Goal: Information Seeking & Learning: Learn about a topic

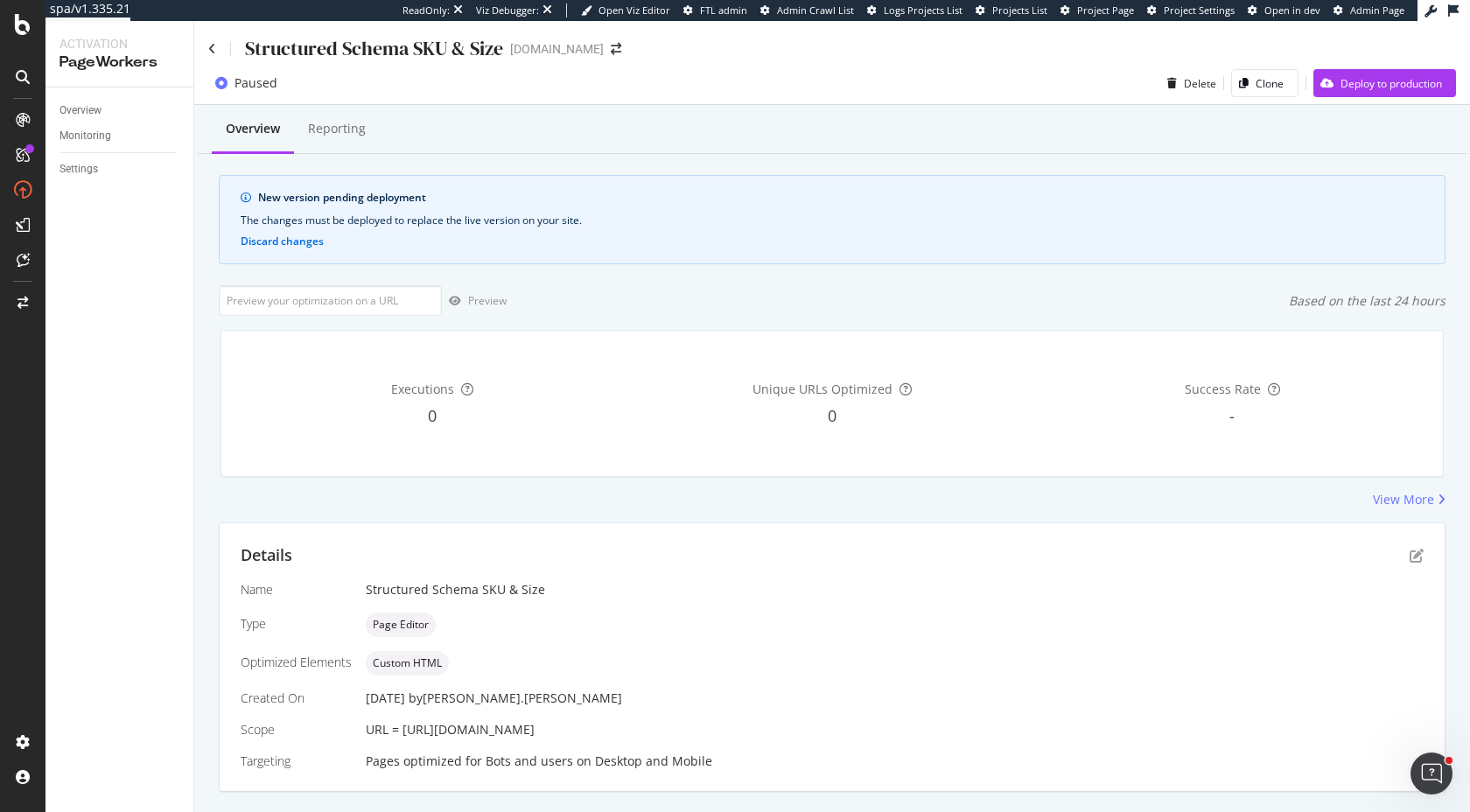
click at [453, 520] on div "Overview Reporting New version pending deployment The changes must be deployed …" at bounding box center [832, 479] width 1276 height 748
drag, startPoint x: 296, startPoint y: 198, endPoint x: 357, endPoint y: 211, distance: 62.4
click at [358, 211] on div "New version pending deployment The changes must be deployed to replace the live…" at bounding box center [832, 220] width 1227 height 89
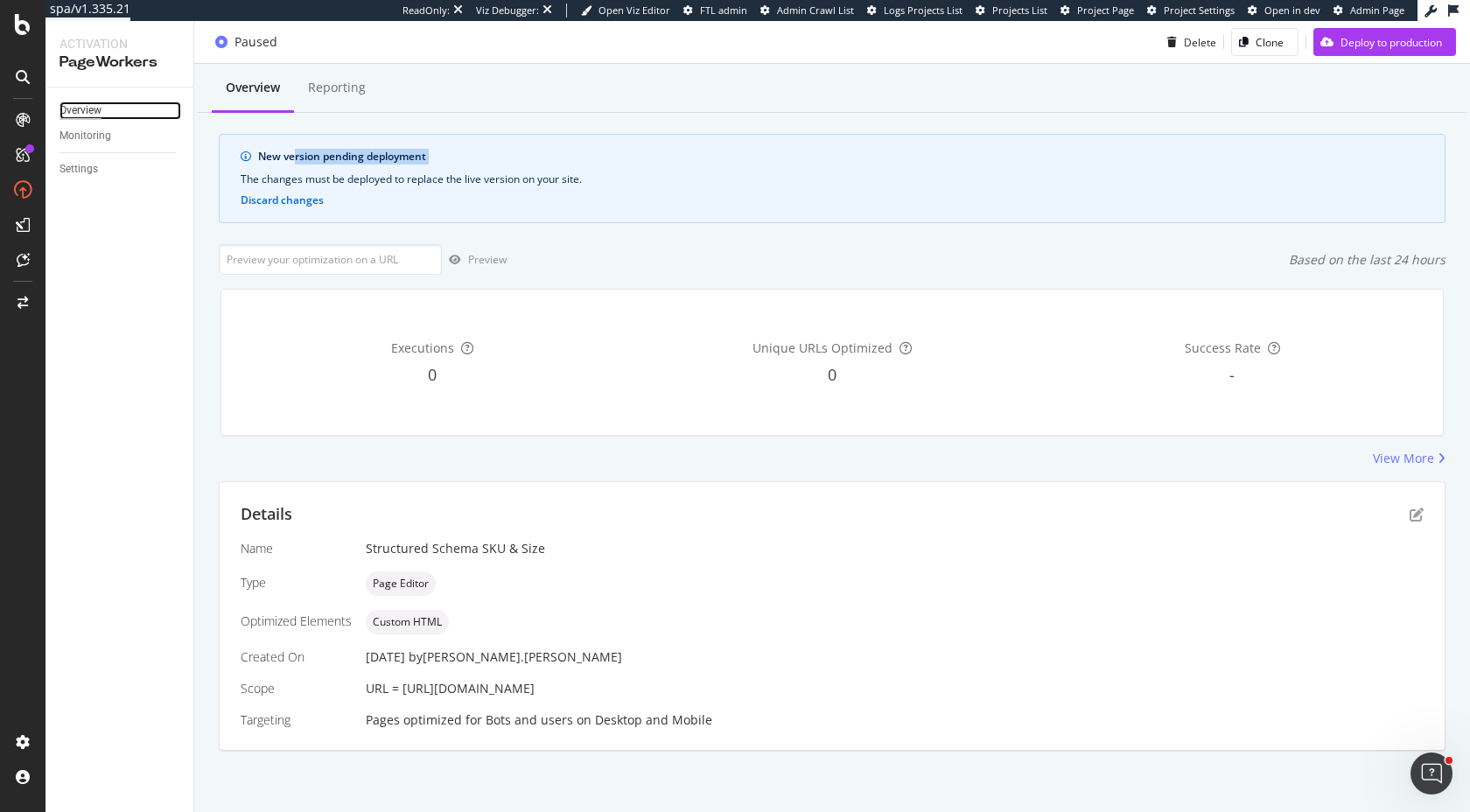
click at [79, 110] on div "Overview" at bounding box center [80, 111] width 42 height 19
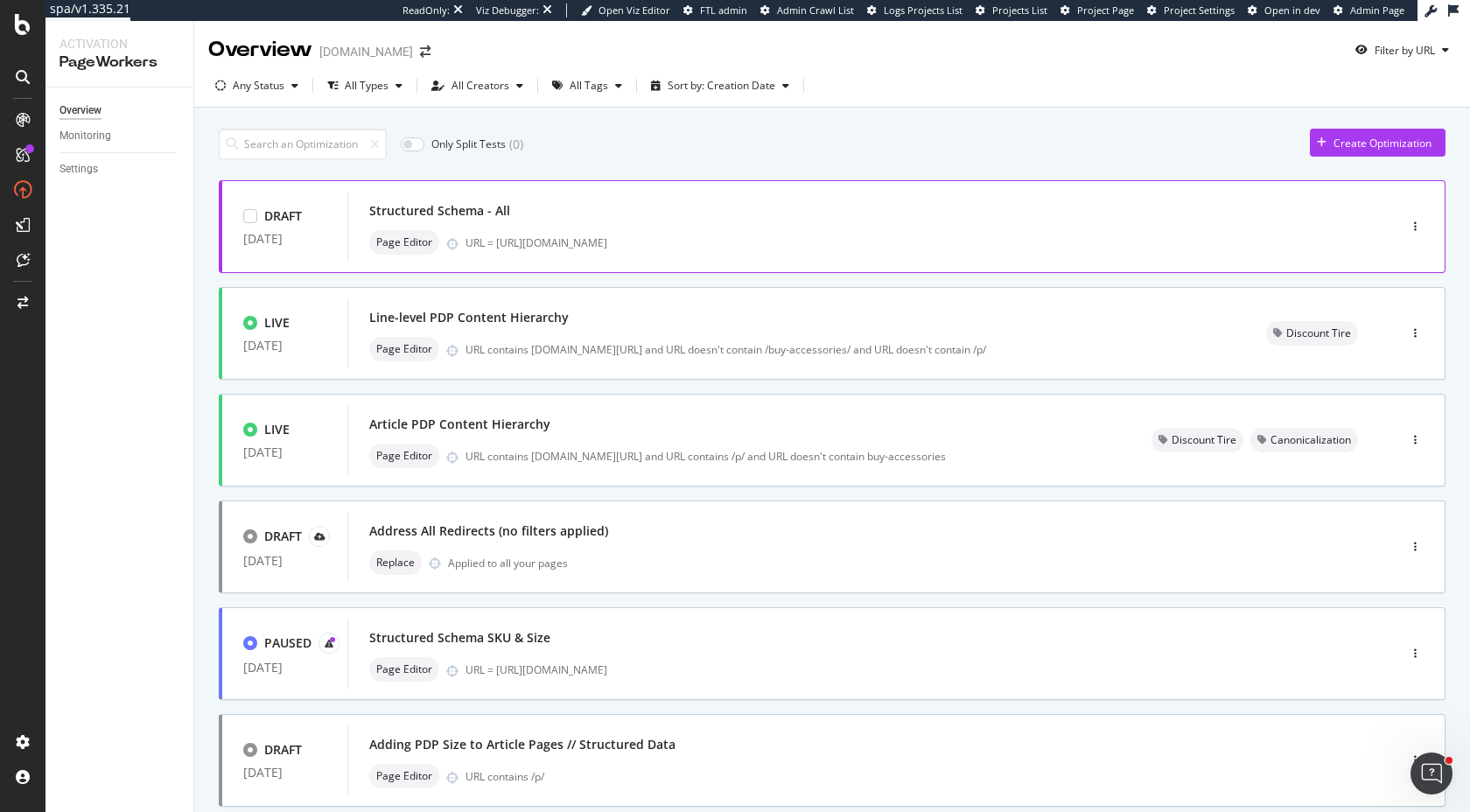
click at [519, 216] on div "Structured Schema - All" at bounding box center [846, 211] width 954 height 25
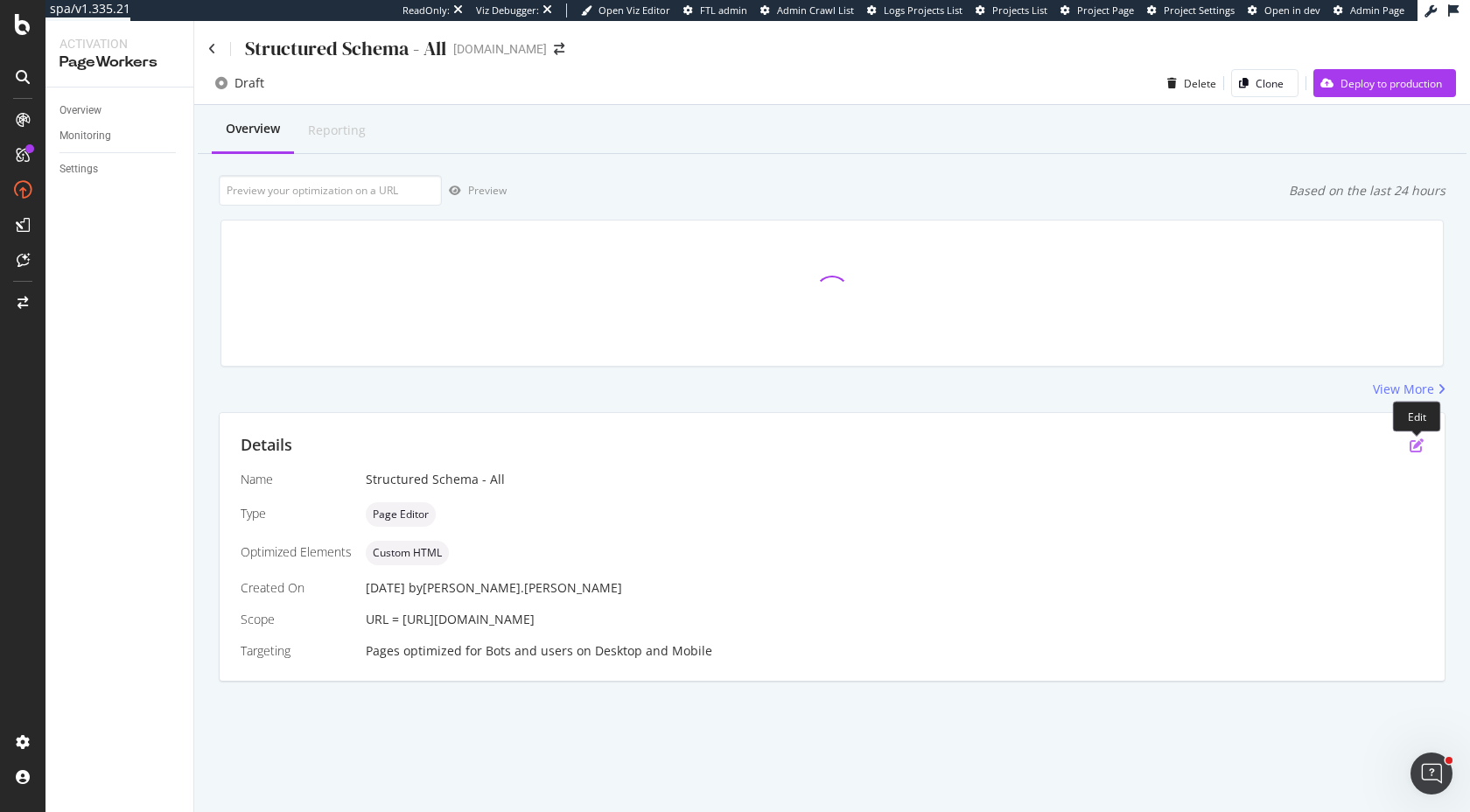
click at [1411, 443] on icon "pen-to-square" at bounding box center [1417, 445] width 14 height 14
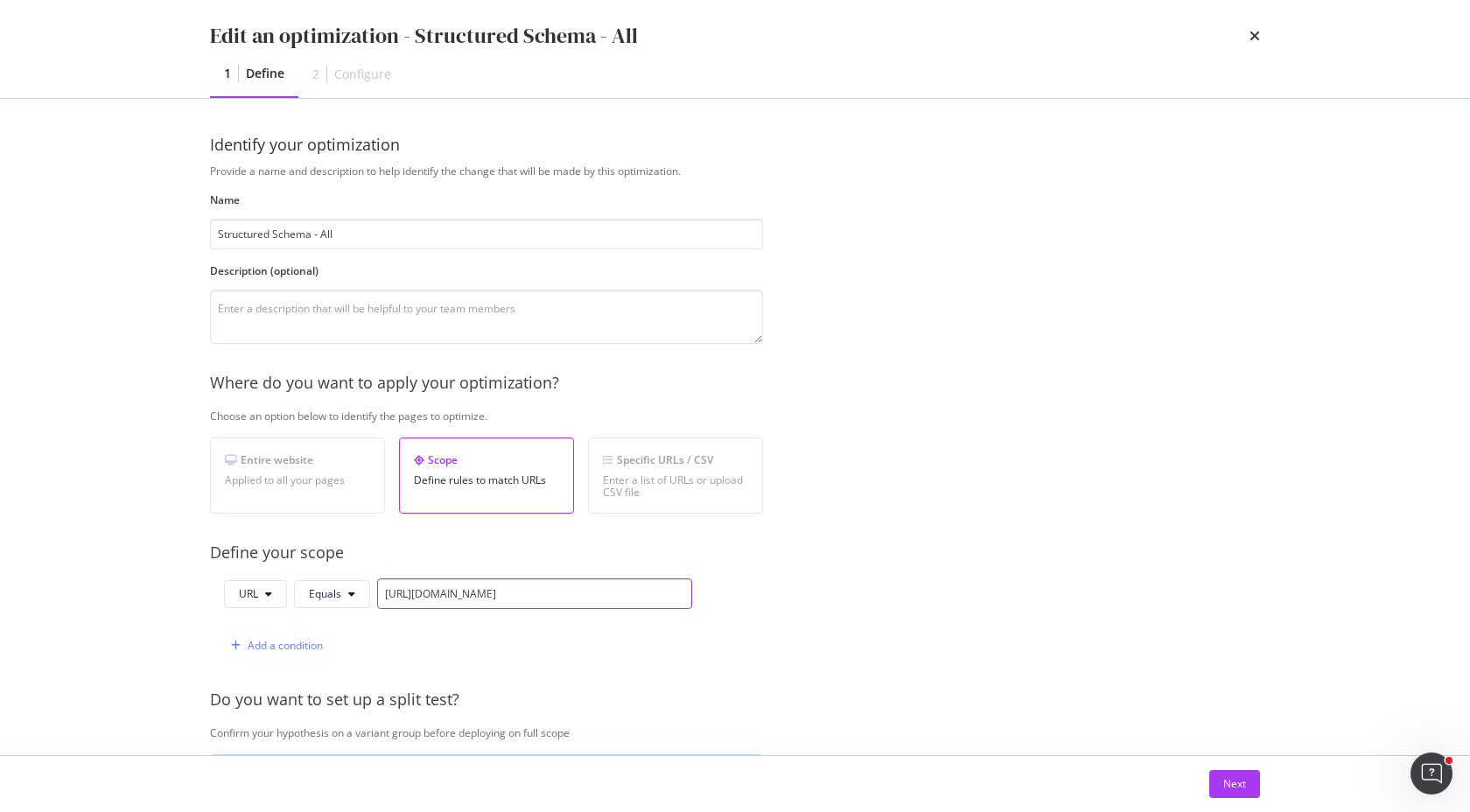
click at [575, 596] on input "https://www.discounttire.com/buy-tires/arizonian-silver-edition-all-season/p/88…" at bounding box center [534, 593] width 315 height 31
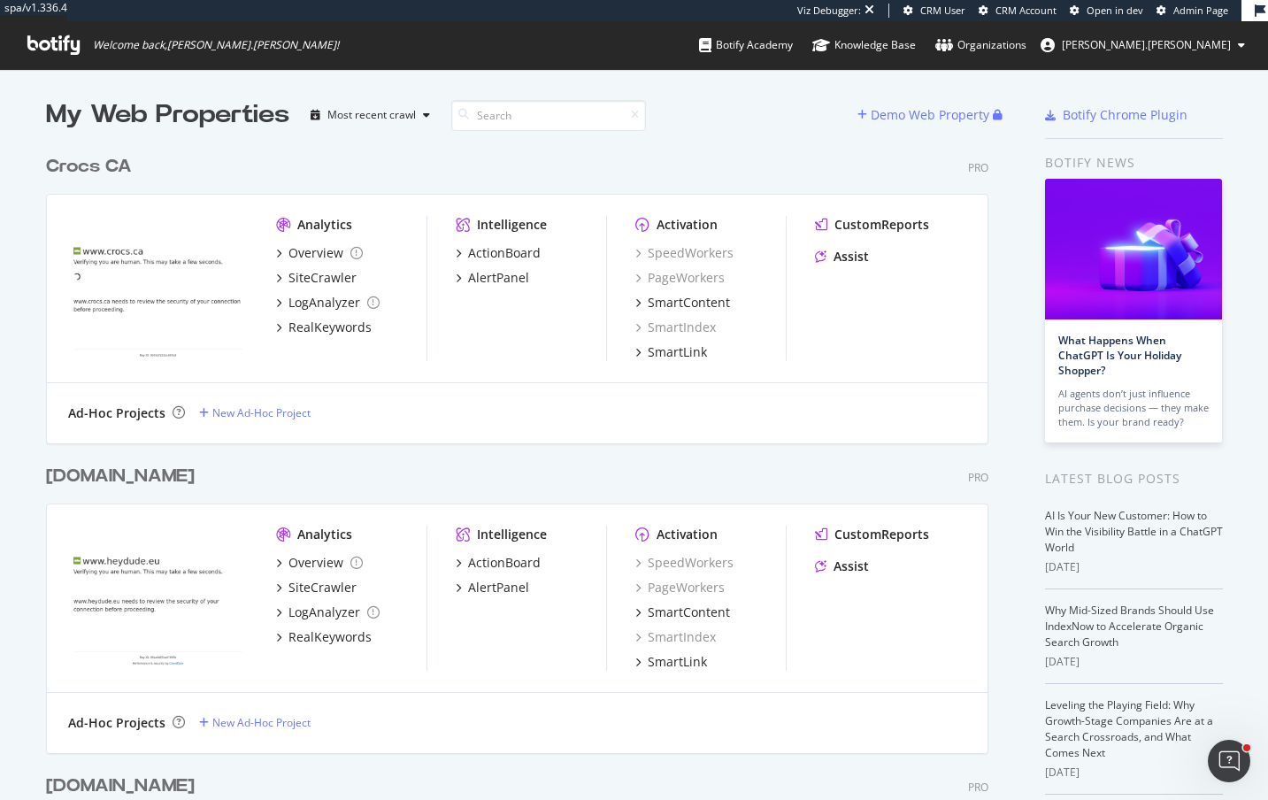
scroll to position [800, 1268]
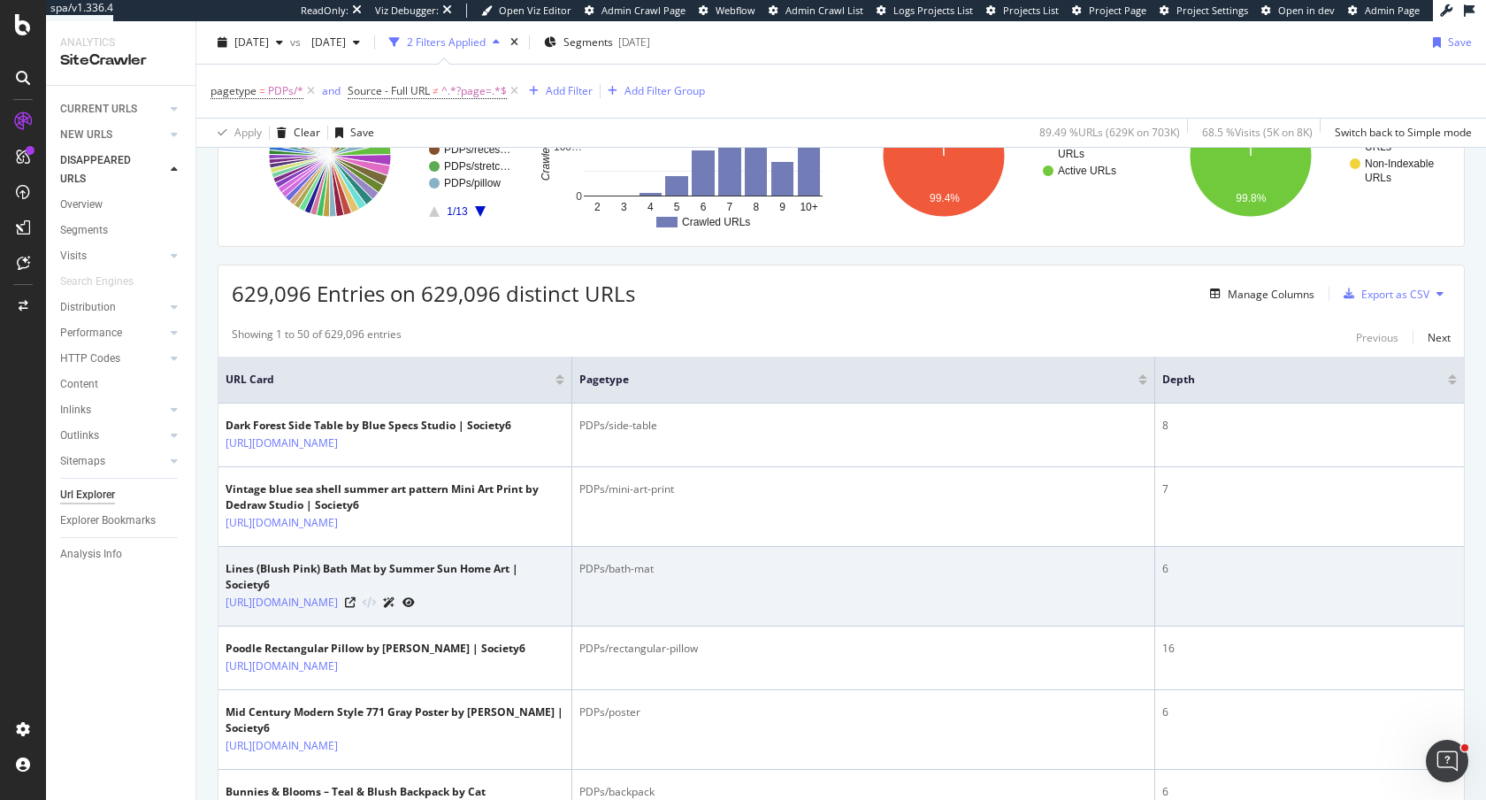
scroll to position [313, 0]
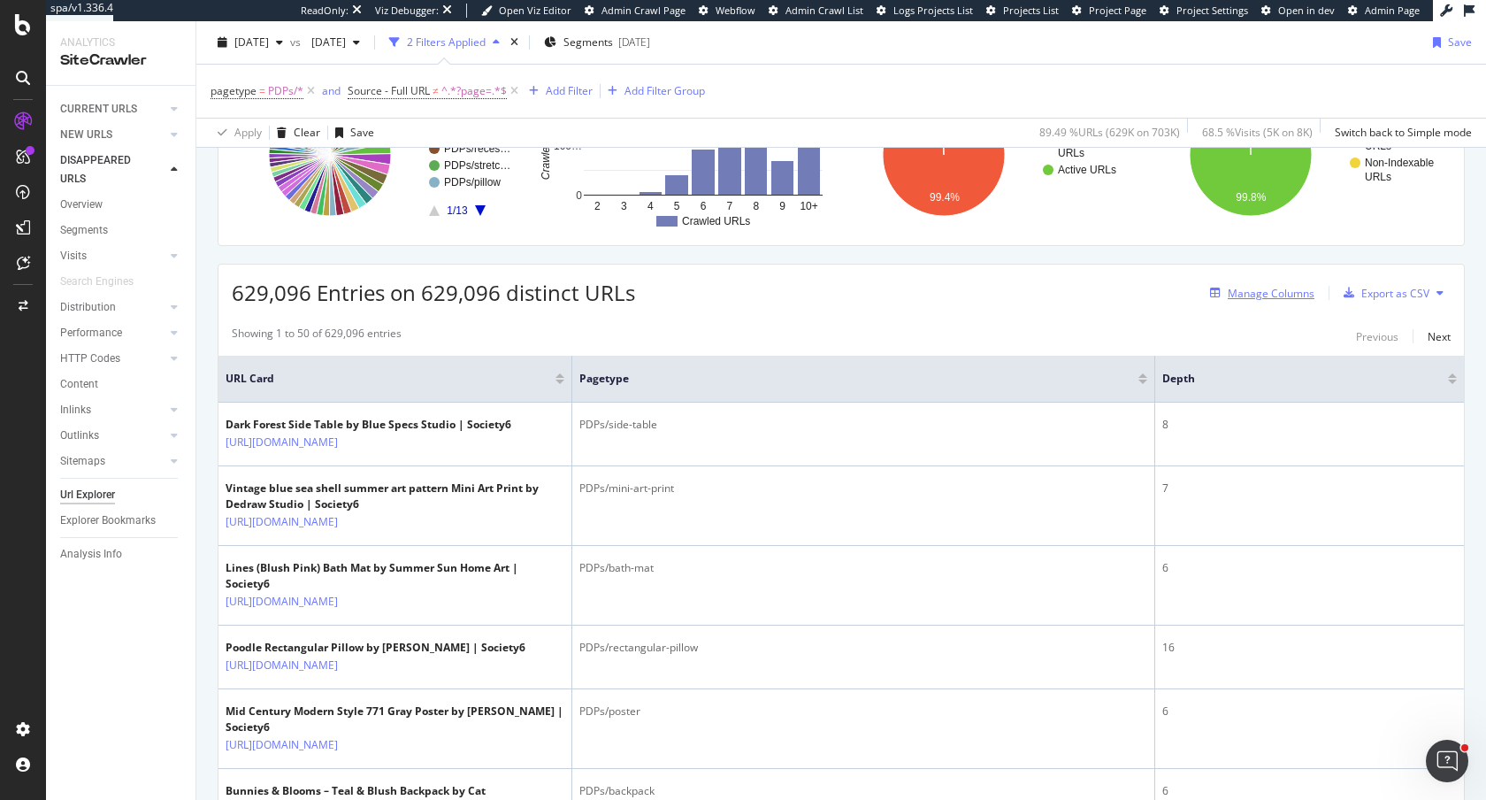
click at [1261, 297] on div "Manage Columns" at bounding box center [1271, 293] width 87 height 15
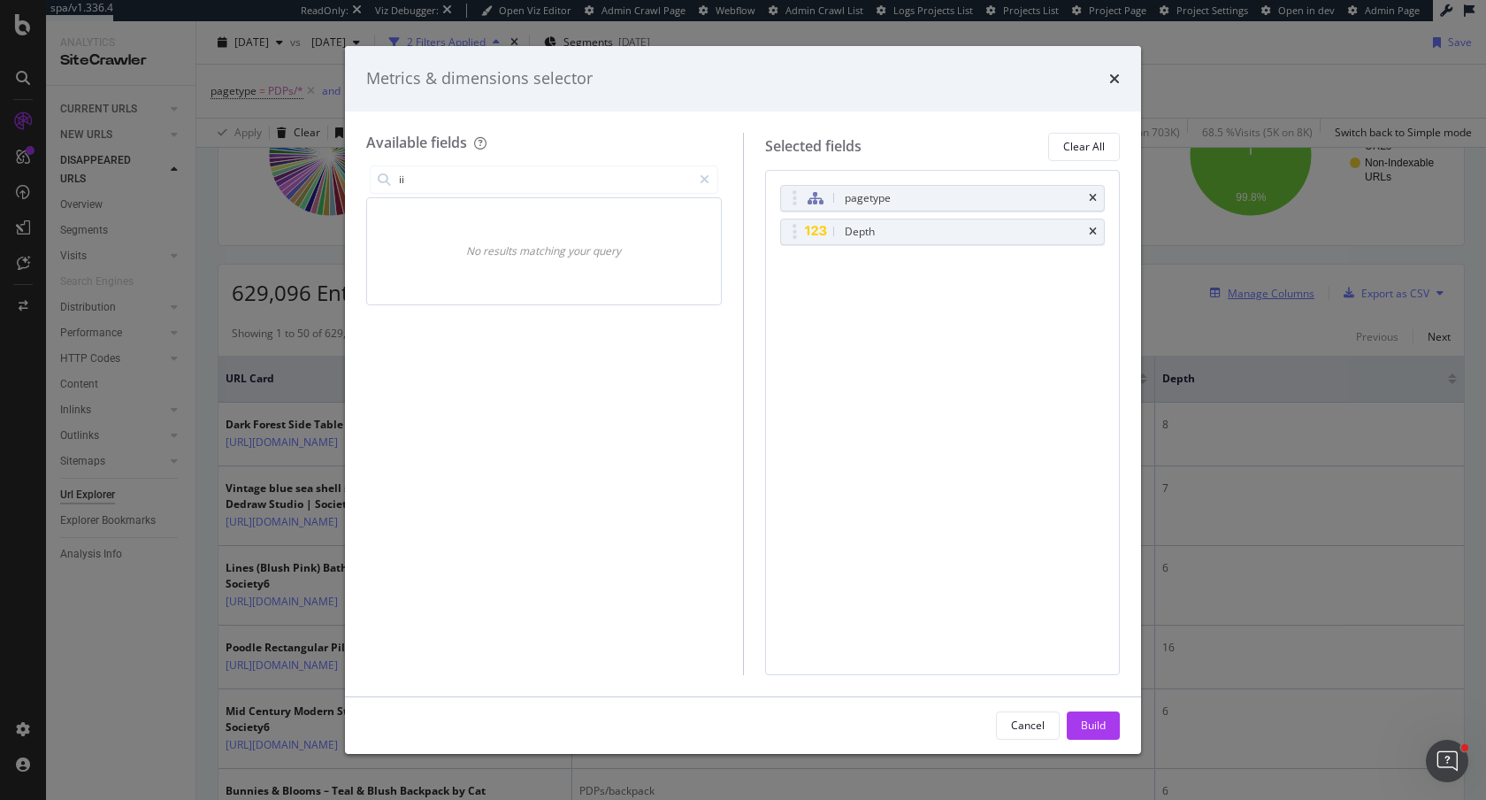
type input "i"
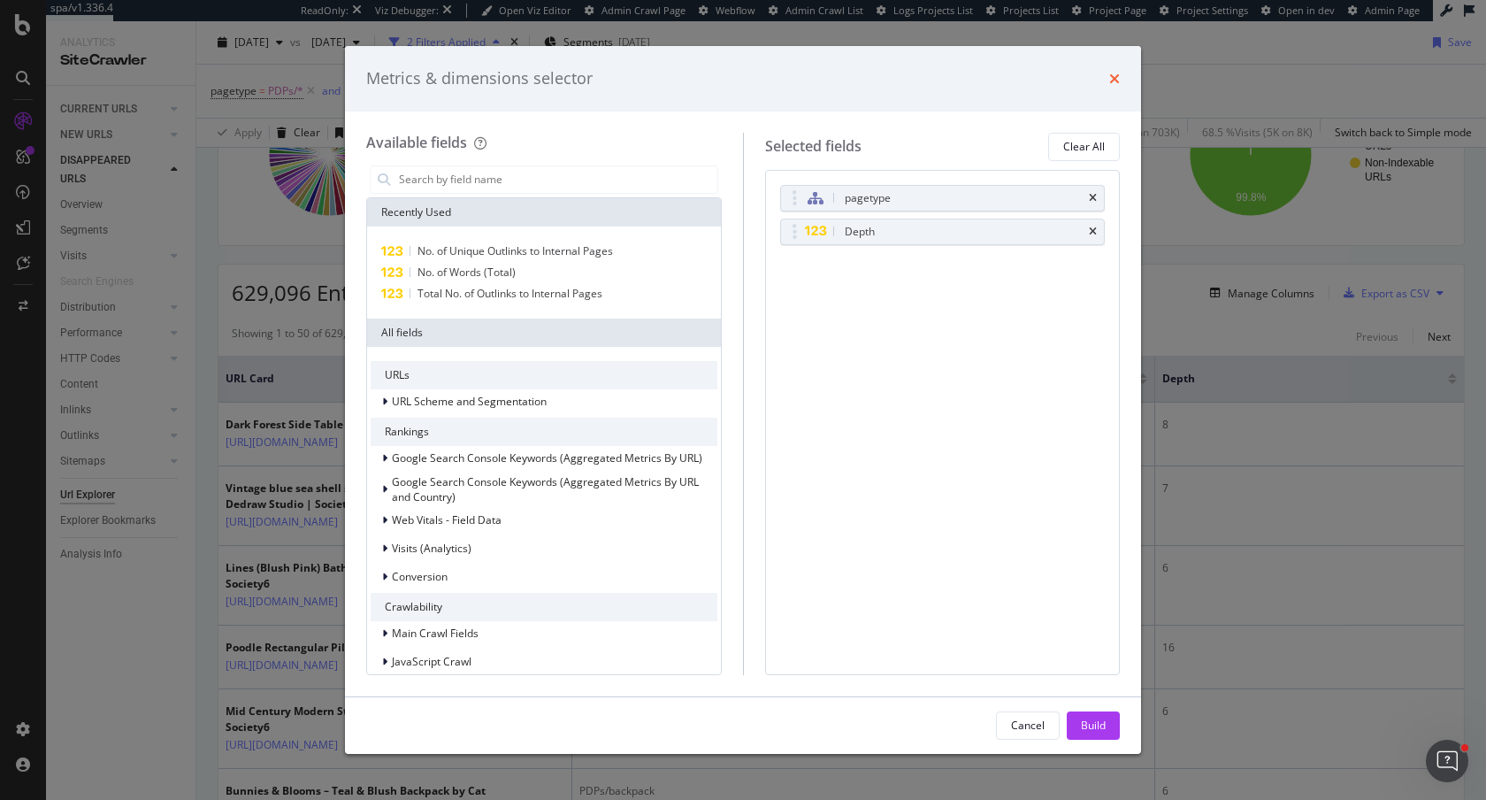
click at [1112, 84] on icon "times" at bounding box center [1114, 79] width 11 height 14
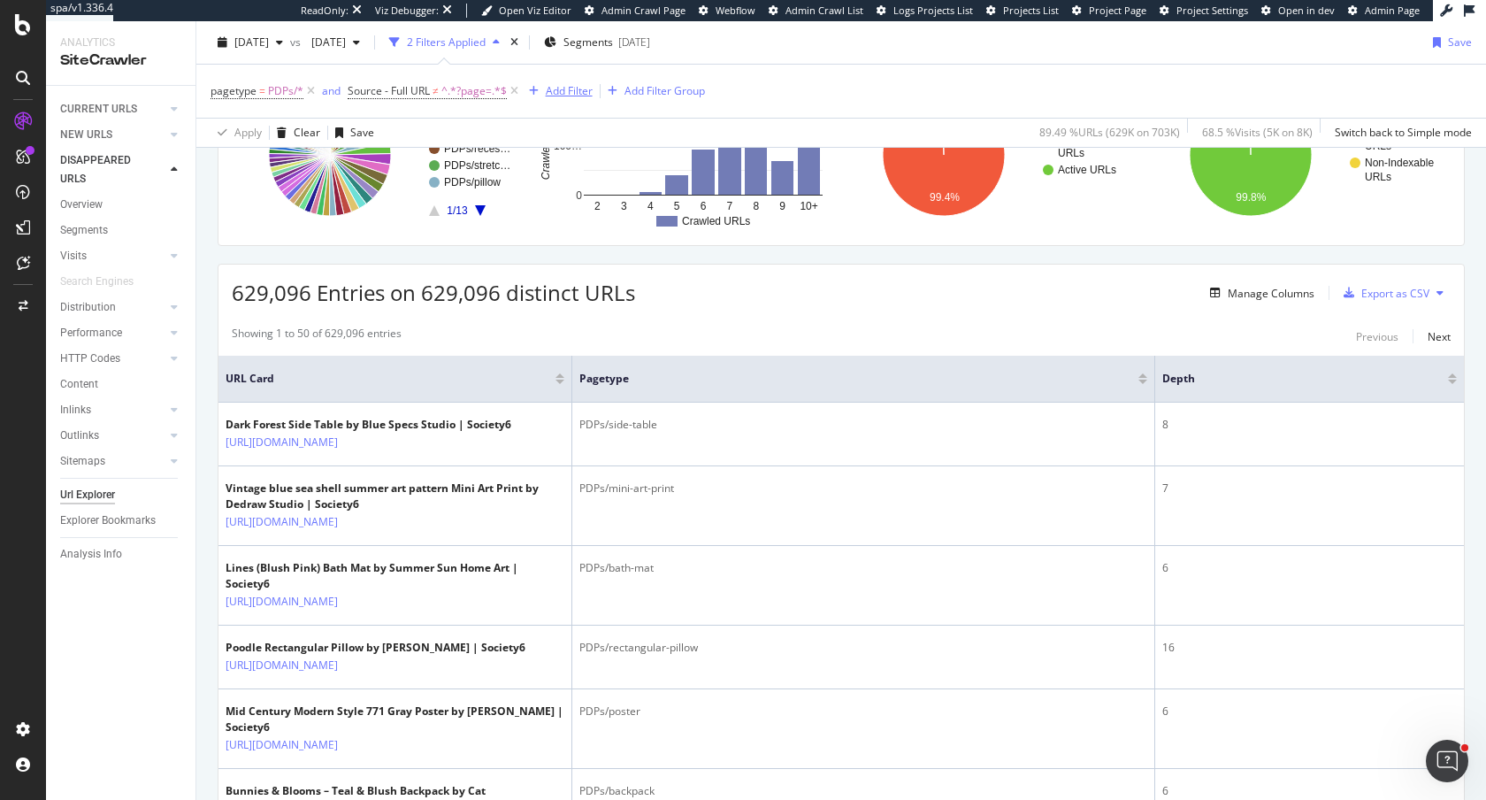
click at [568, 92] on div "Add Filter" at bounding box center [569, 90] width 47 height 15
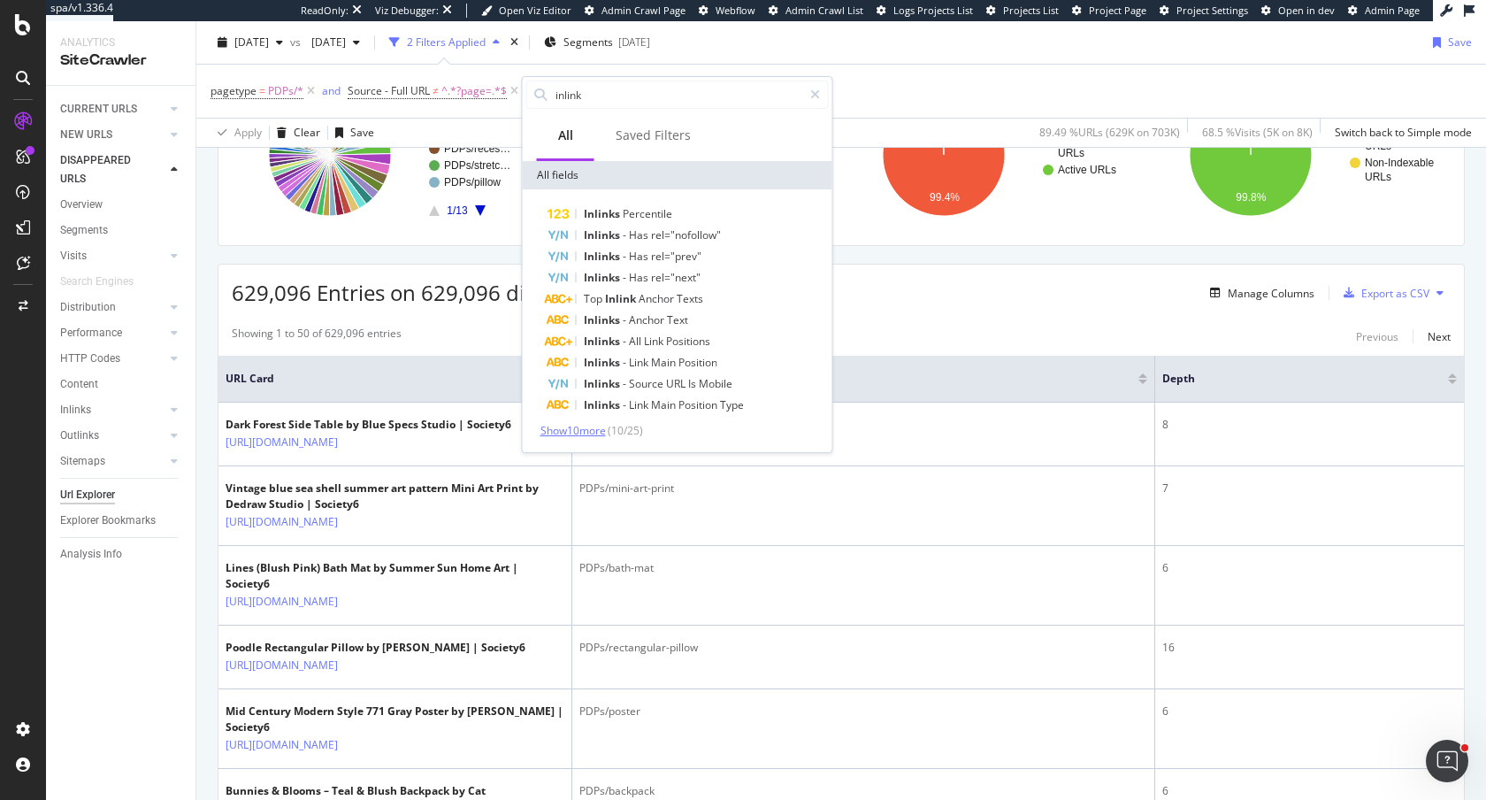
type input "inlink"
click at [577, 433] on span "Show 10 more" at bounding box center [572, 430] width 65 height 15
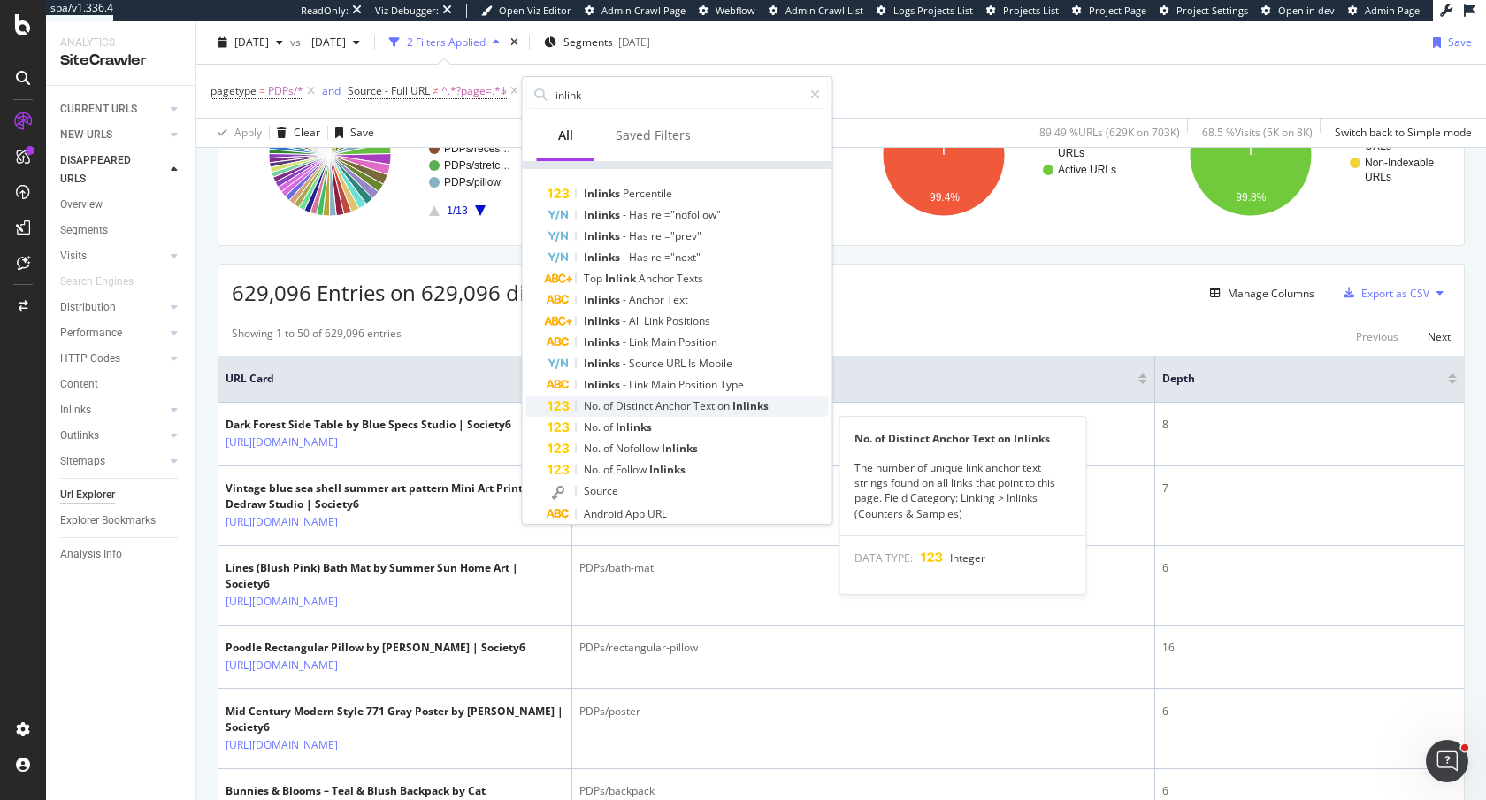
scroll to position [25, 0]
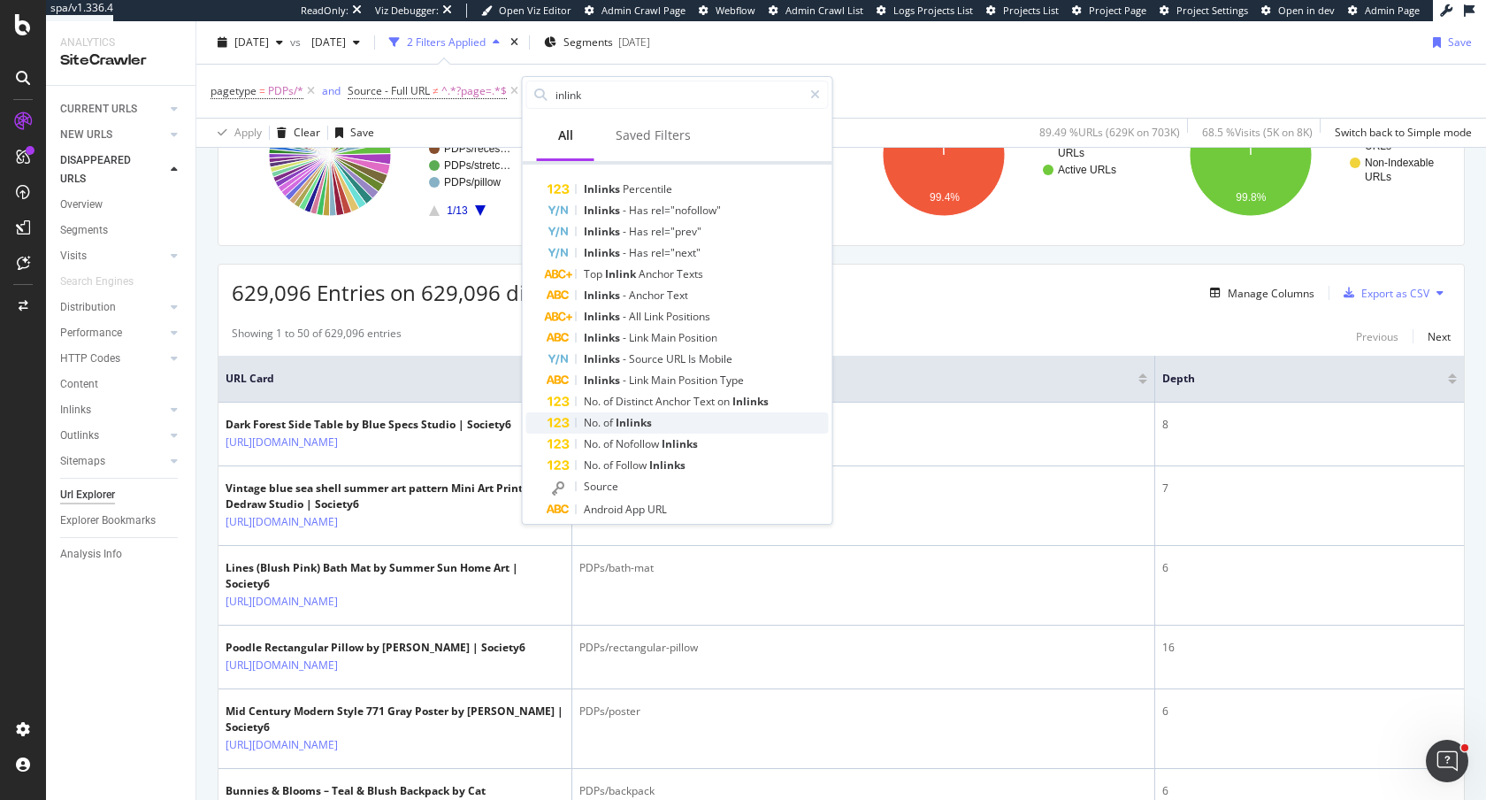
click at [580, 426] on div "No. of Inlinks" at bounding box center [688, 422] width 281 height 21
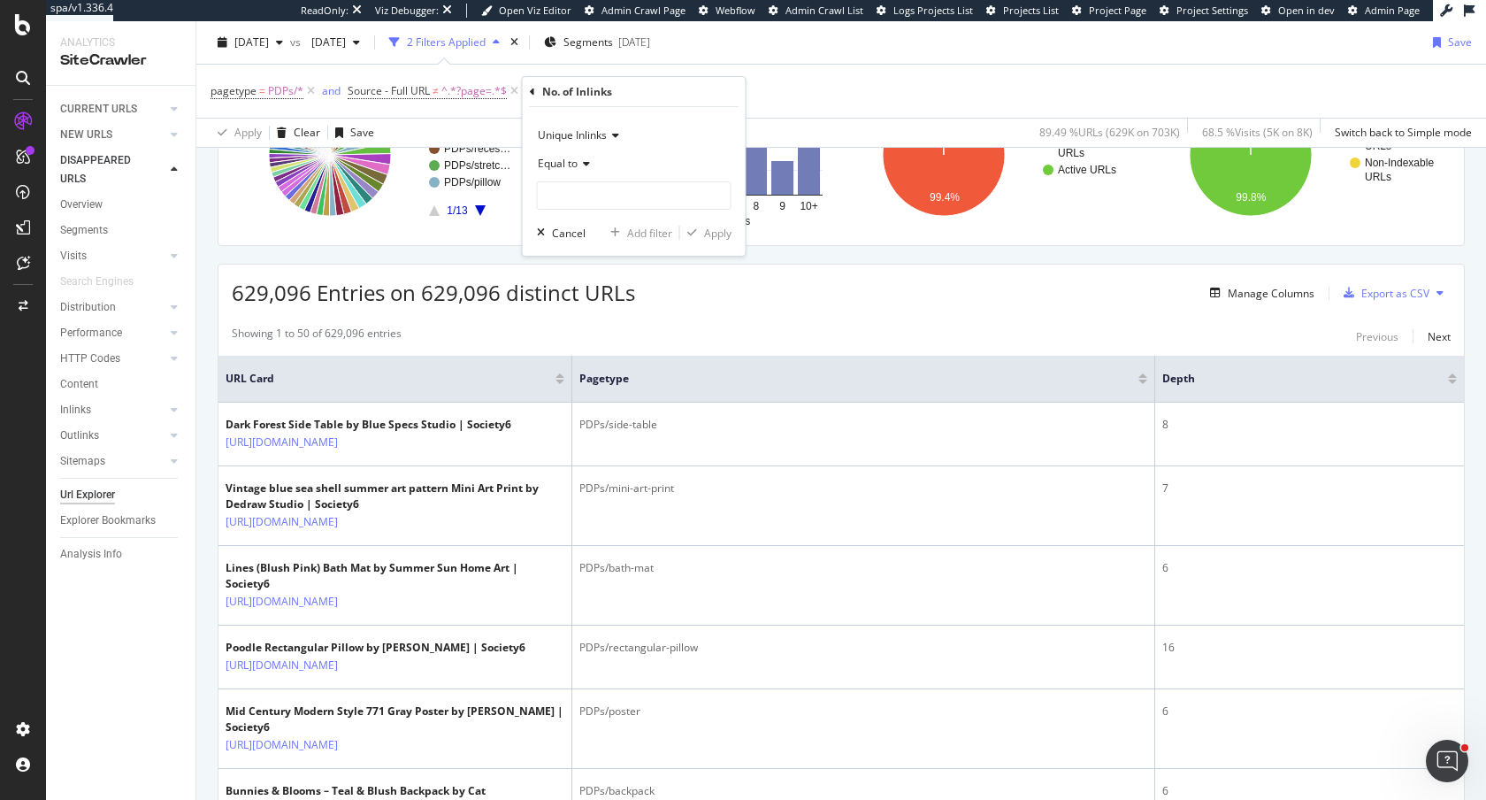
click at [552, 168] on span "Equal to" at bounding box center [558, 163] width 40 height 15
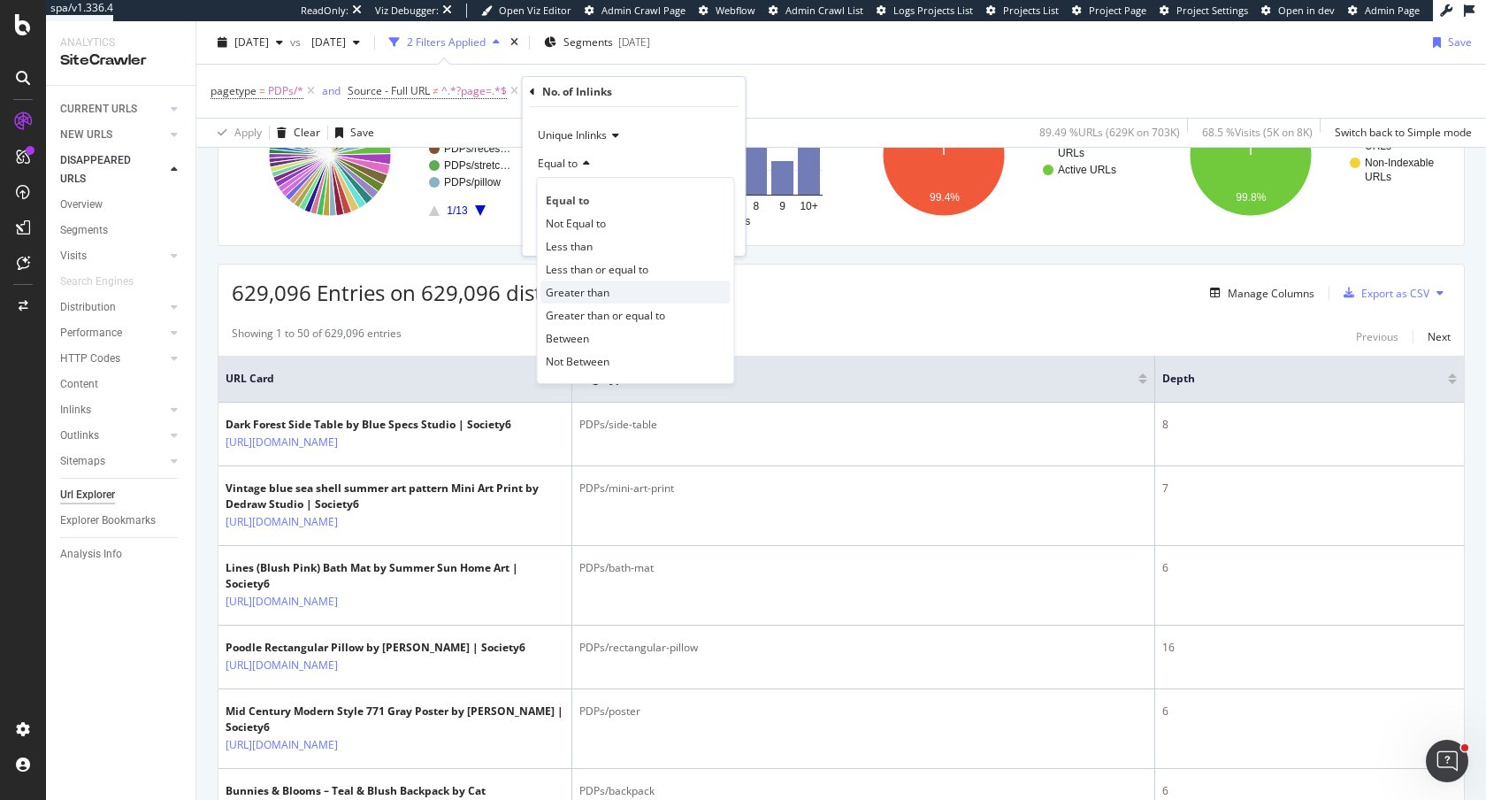
click at [586, 299] on span "Greater than" at bounding box center [578, 292] width 64 height 15
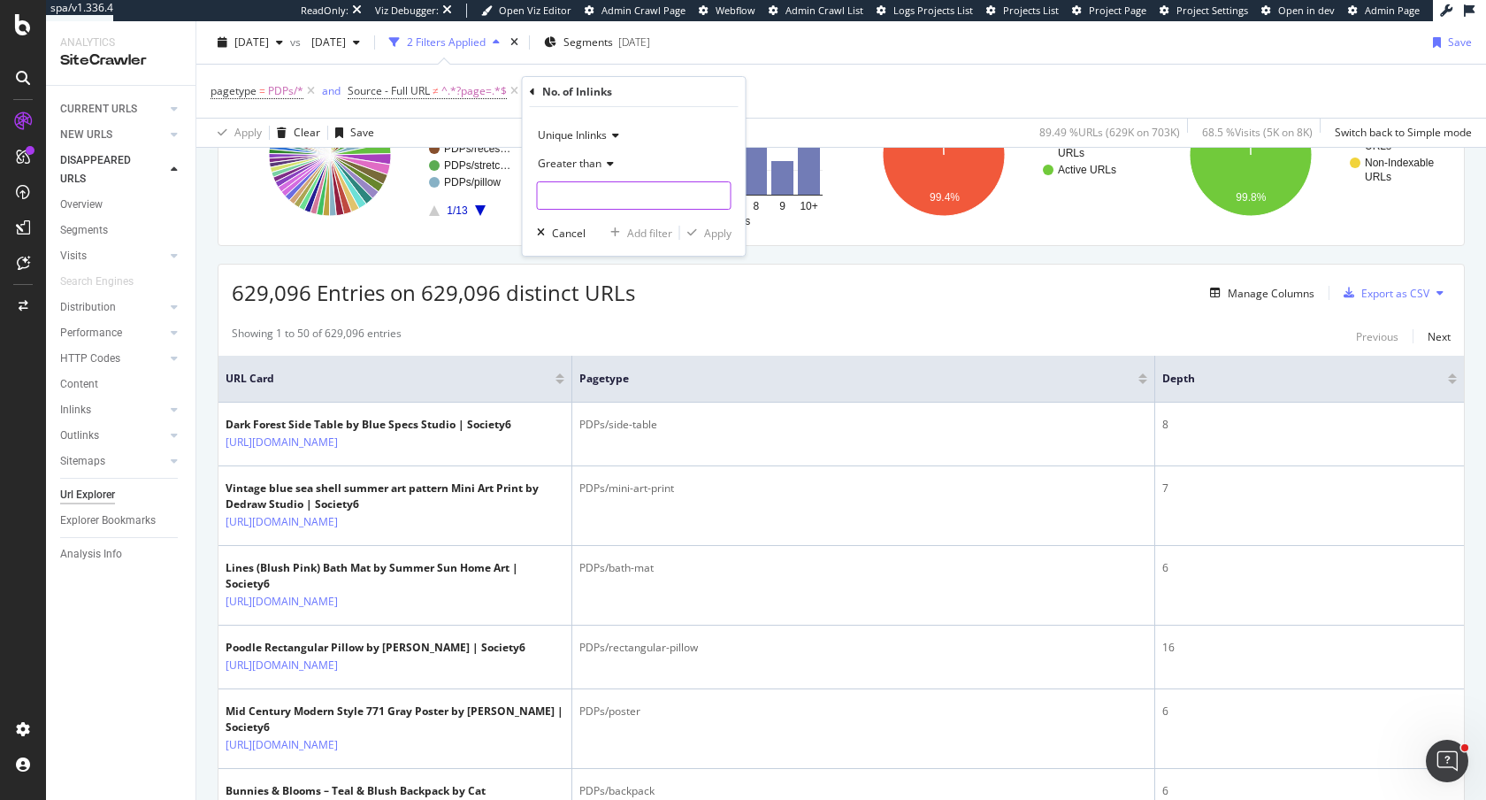
click at [566, 194] on input "number" at bounding box center [634, 195] width 195 height 28
type input "1"
click at [694, 224] on button "Apply" at bounding box center [705, 233] width 51 height 18
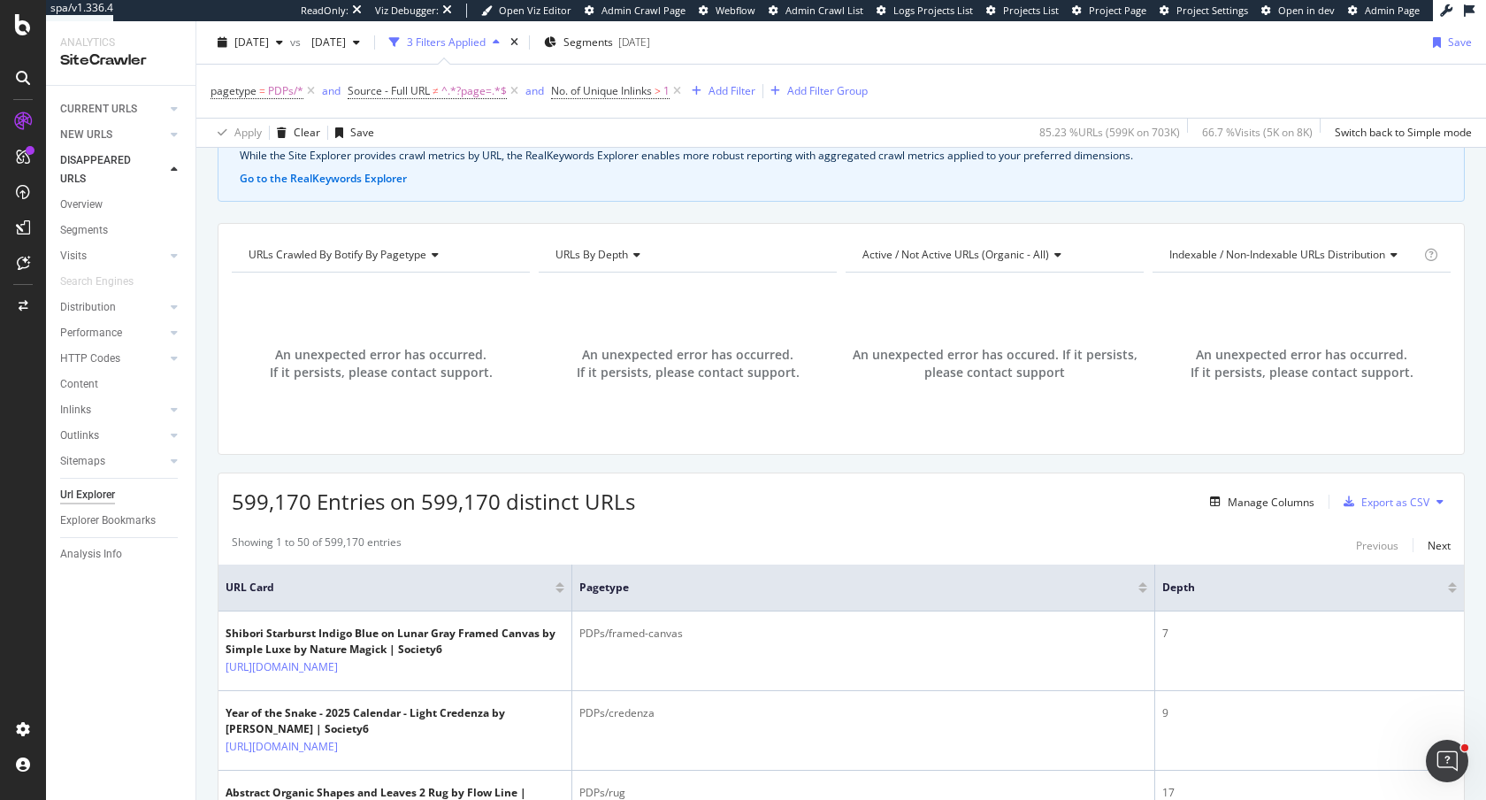
scroll to position [313, 0]
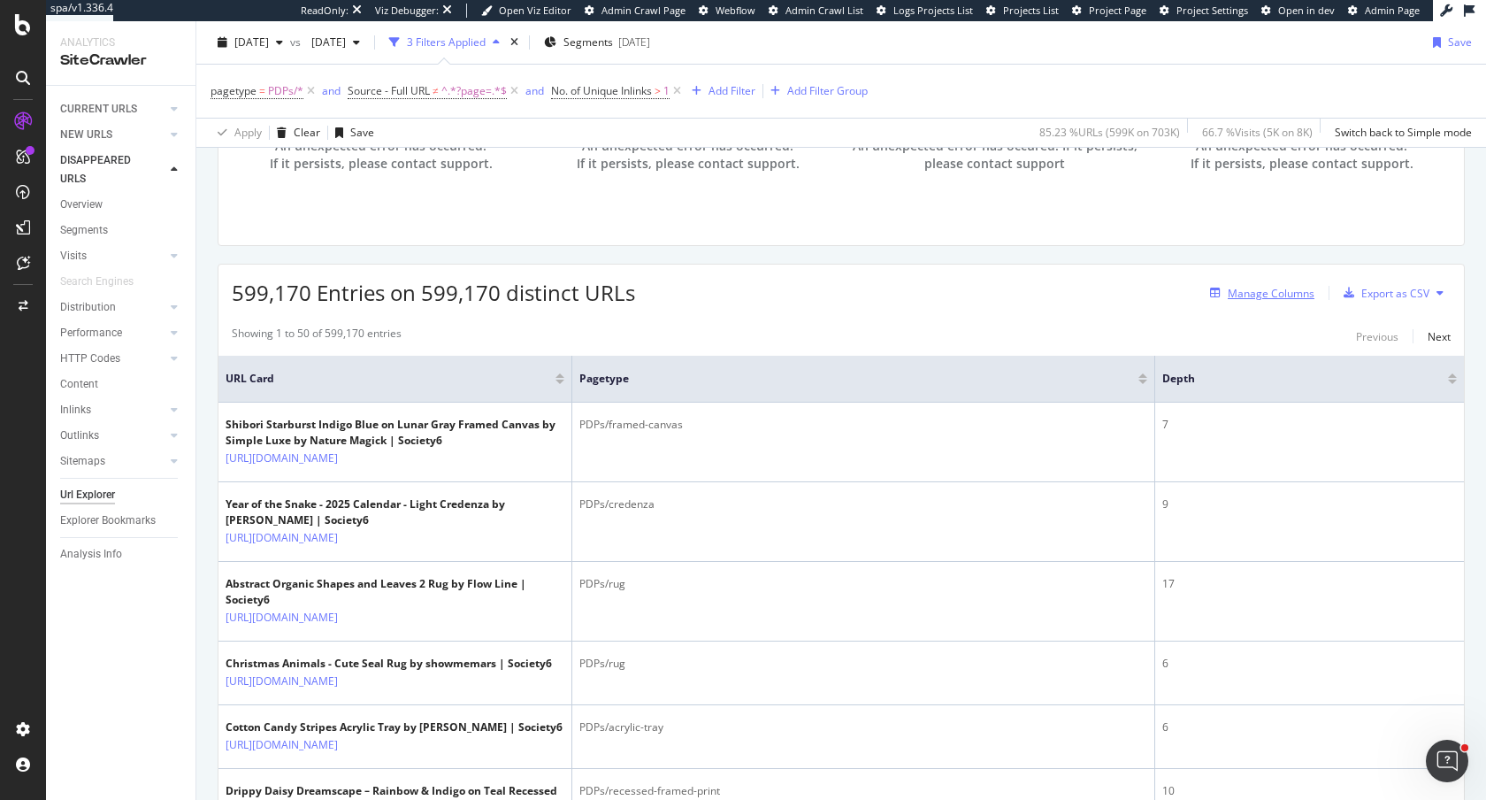
click at [1268, 295] on div "Manage Columns" at bounding box center [1271, 293] width 87 height 15
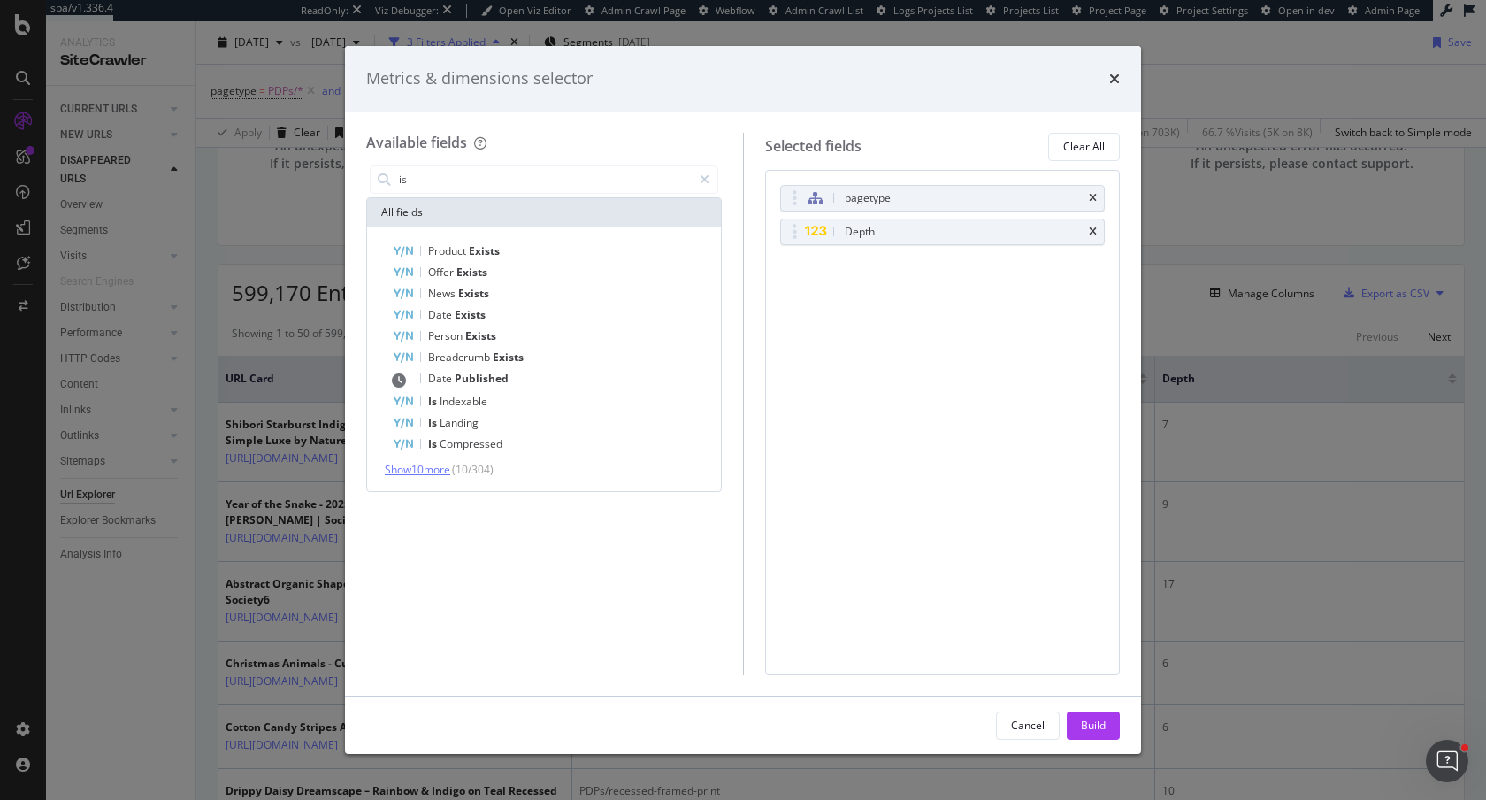
type input "is"
click at [424, 471] on span "Show 10 more" at bounding box center [417, 469] width 65 height 15
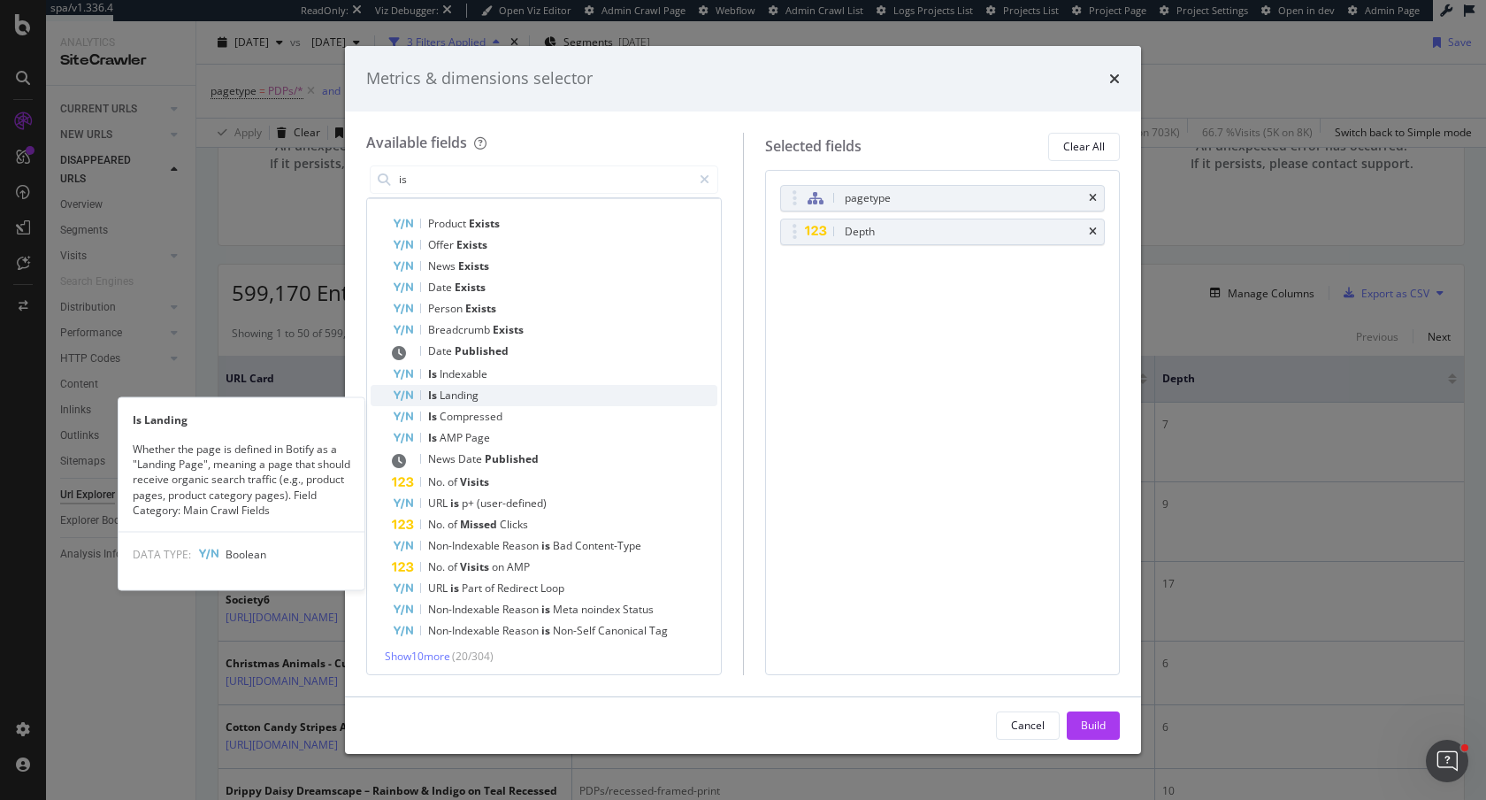
scroll to position [30, 0]
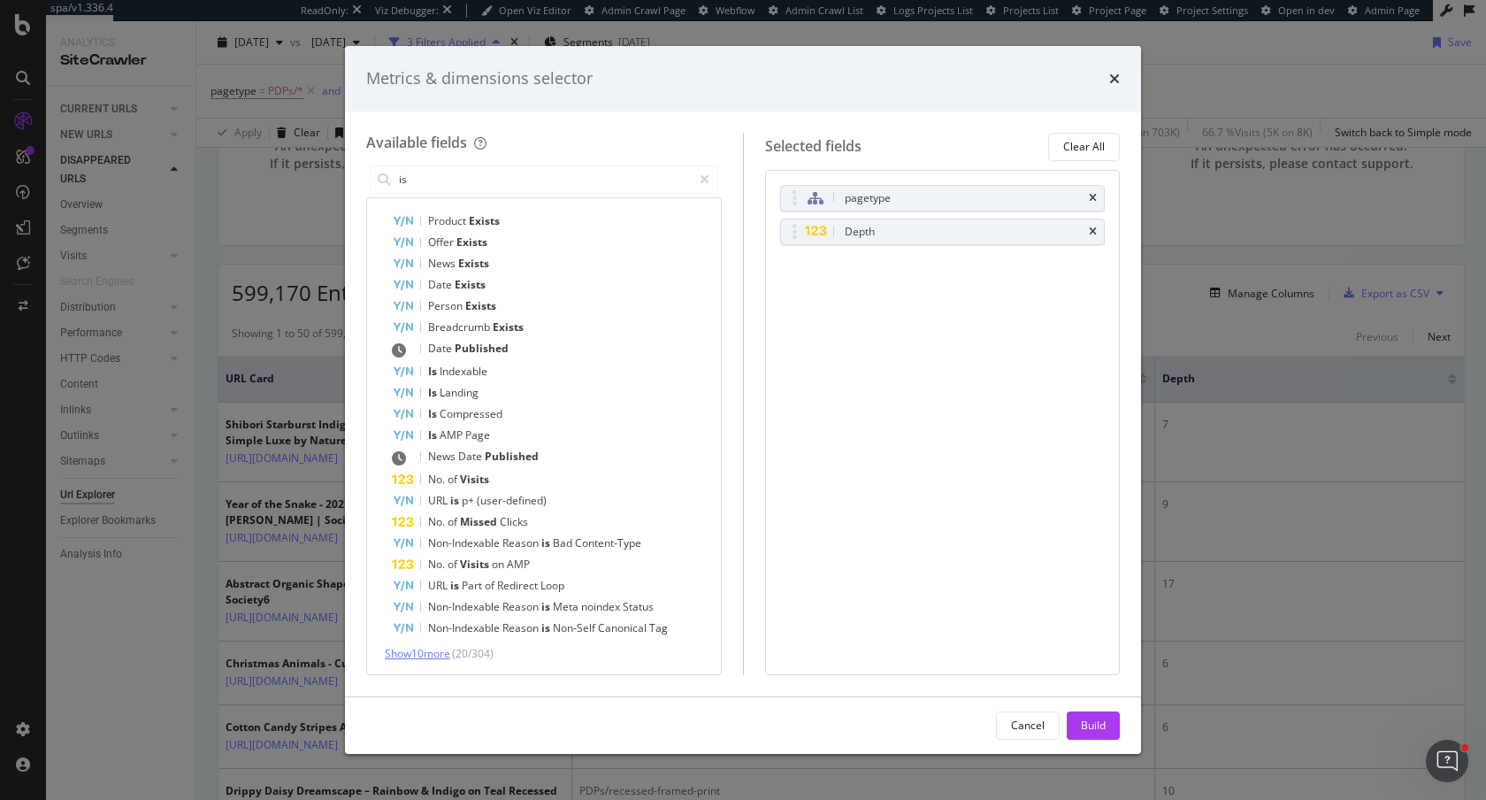
click at [436, 648] on span "Show 10 more" at bounding box center [417, 653] width 65 height 15
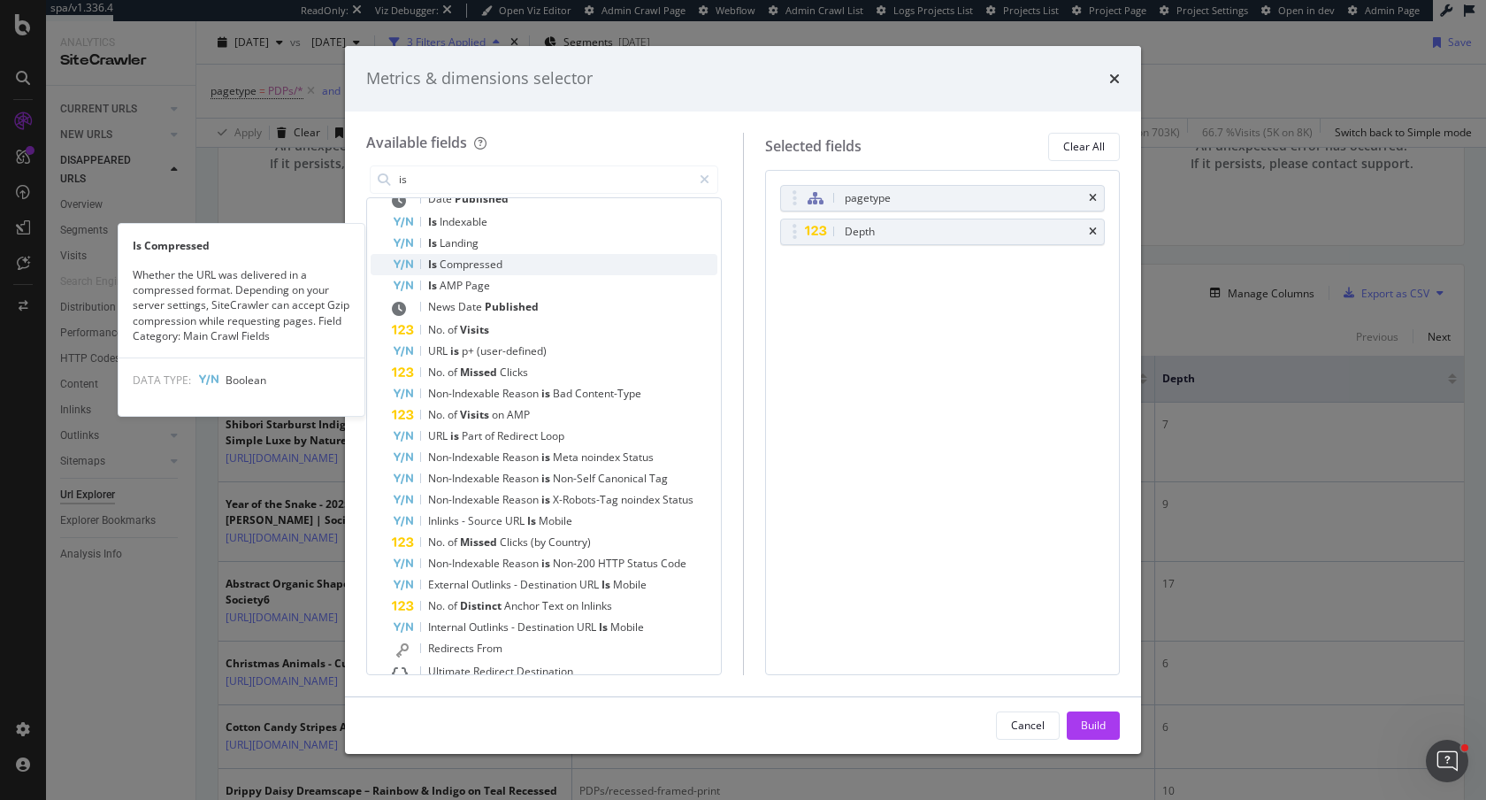
scroll to position [248, 0]
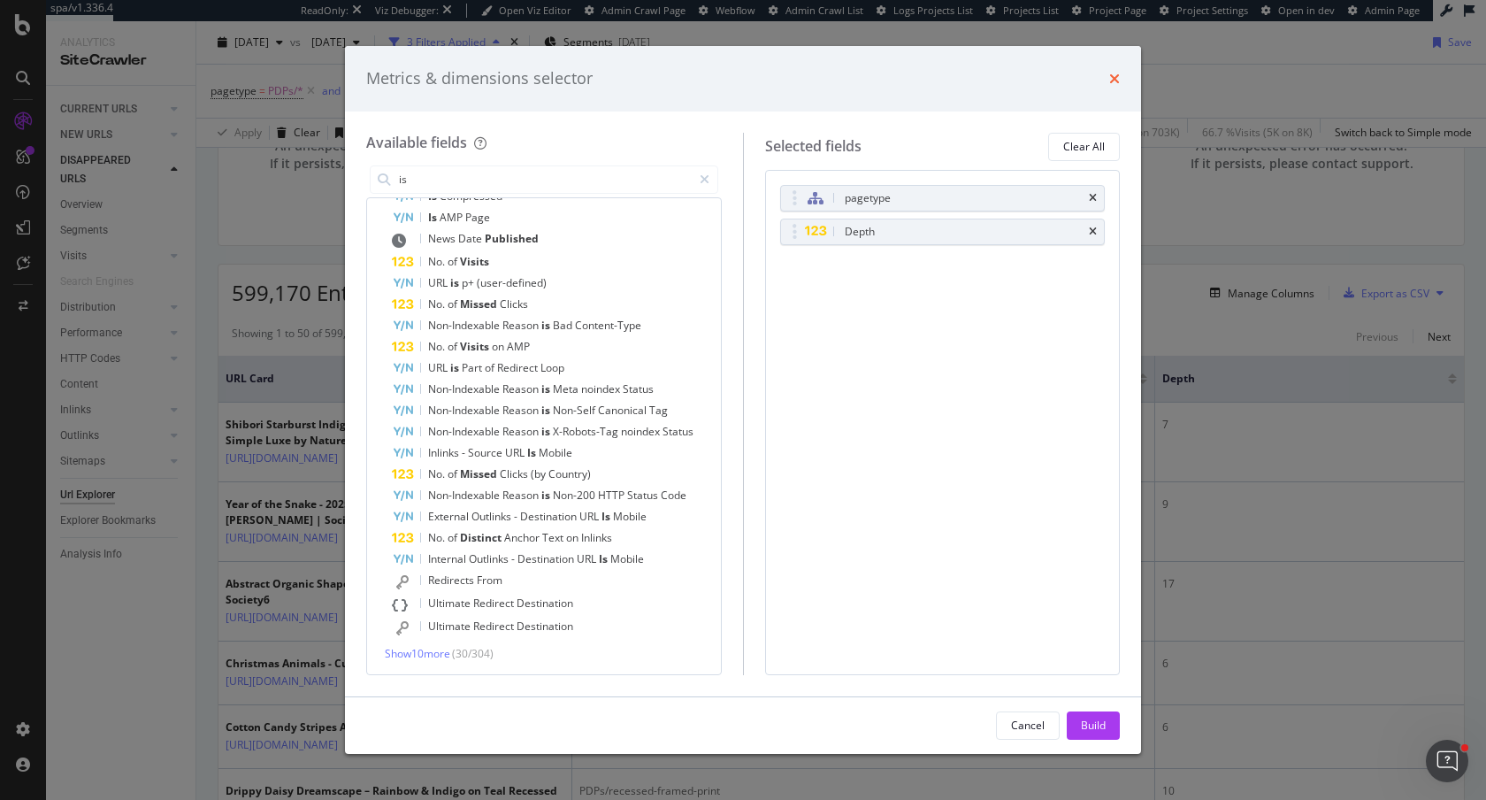
click at [1114, 82] on icon "times" at bounding box center [1114, 79] width 11 height 14
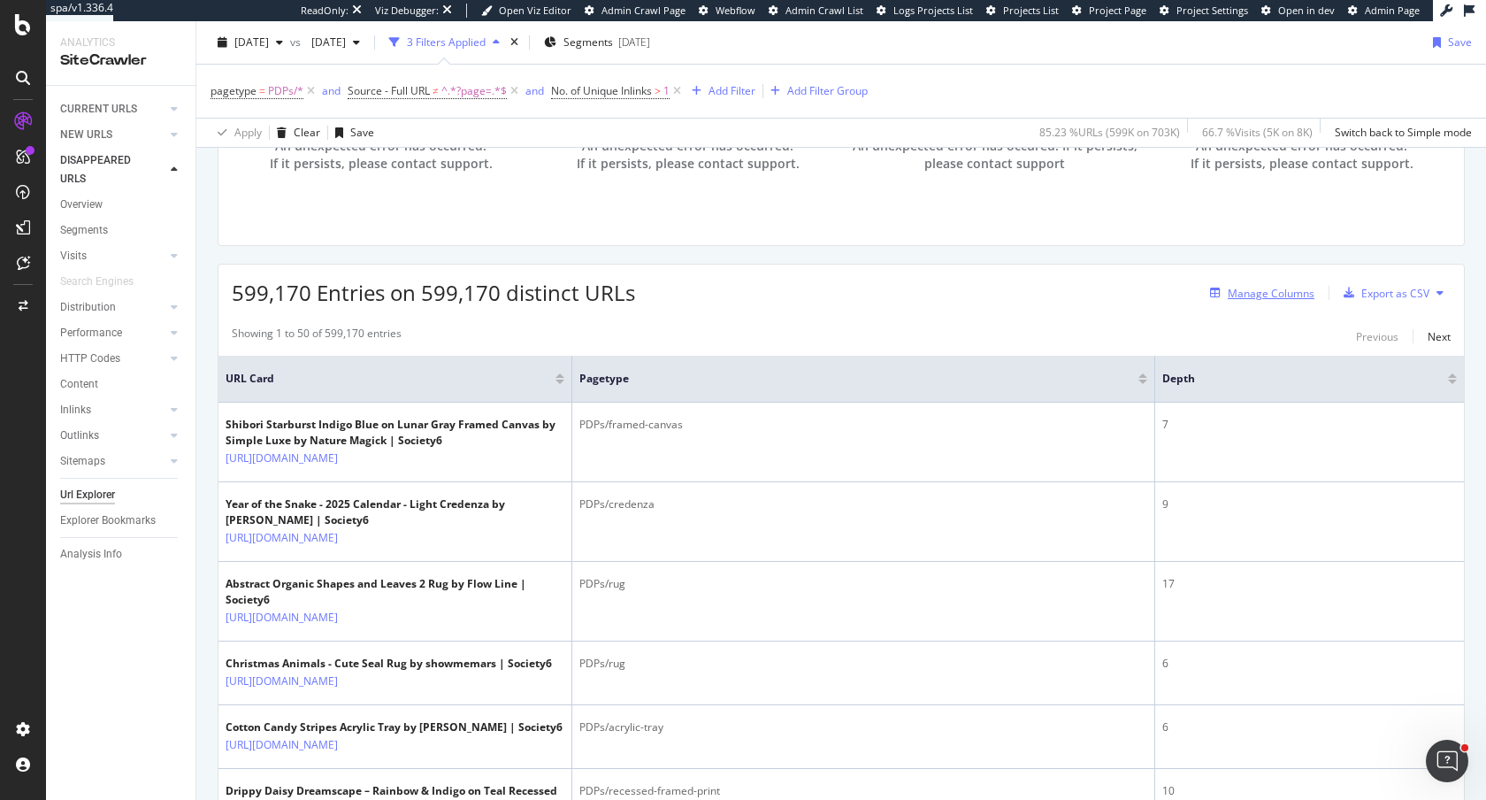
click at [1268, 302] on div "Manage Columns" at bounding box center [1258, 292] width 111 height 19
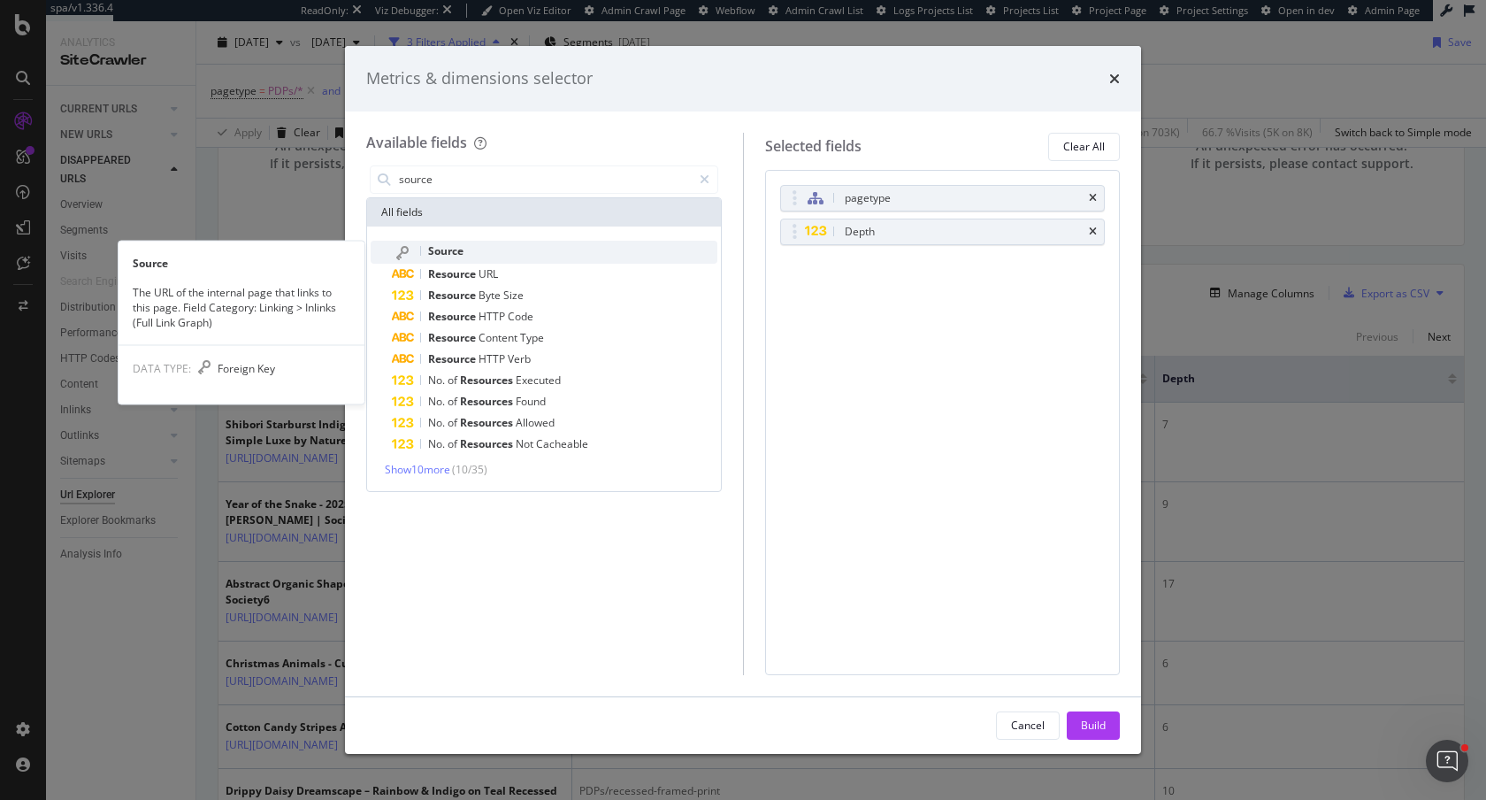
type input "source"
click at [529, 257] on div "Source" at bounding box center [555, 252] width 326 height 23
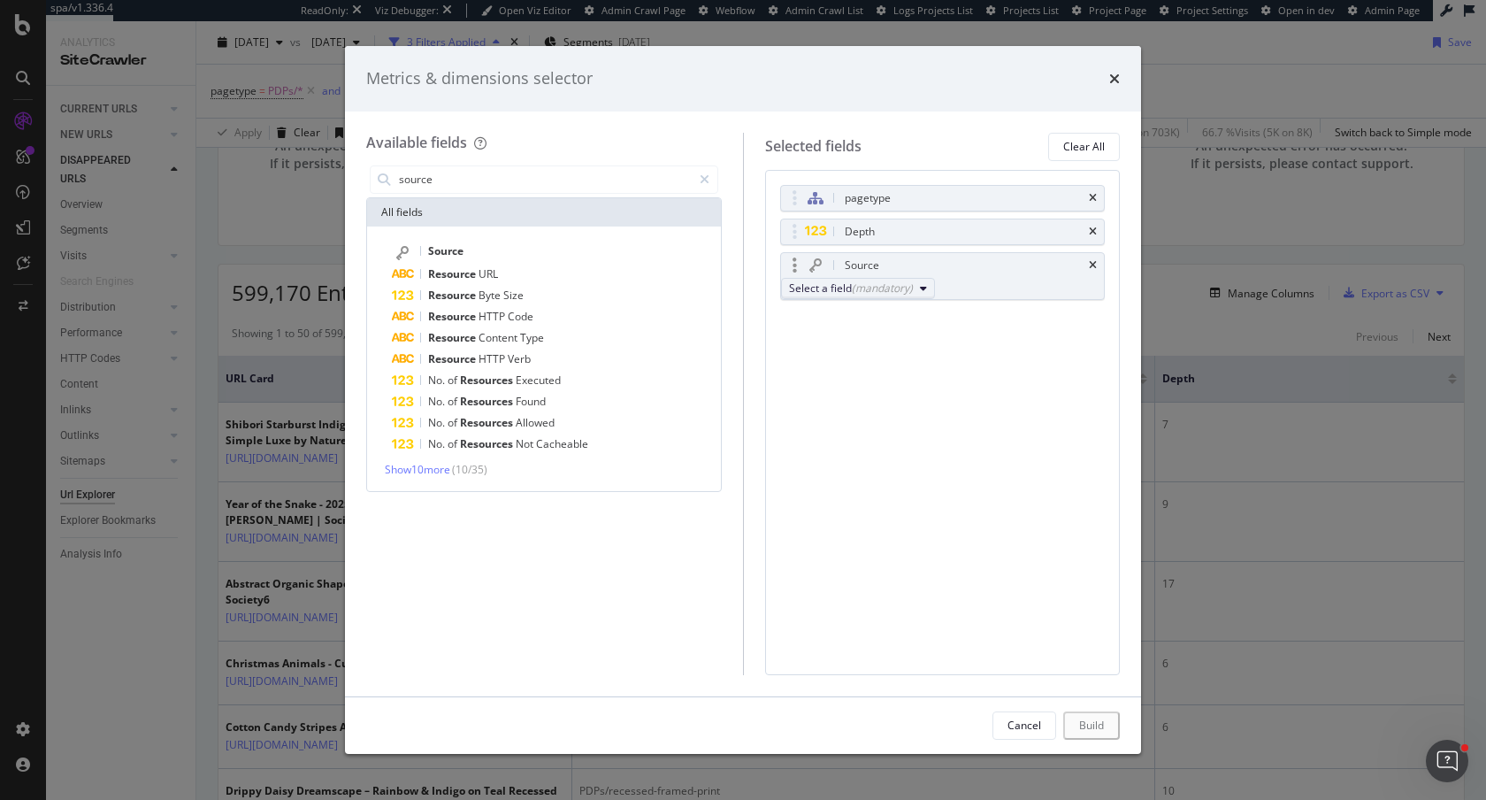
click at [913, 289] on div "Select a field (mandatory)" at bounding box center [851, 287] width 124 height 15
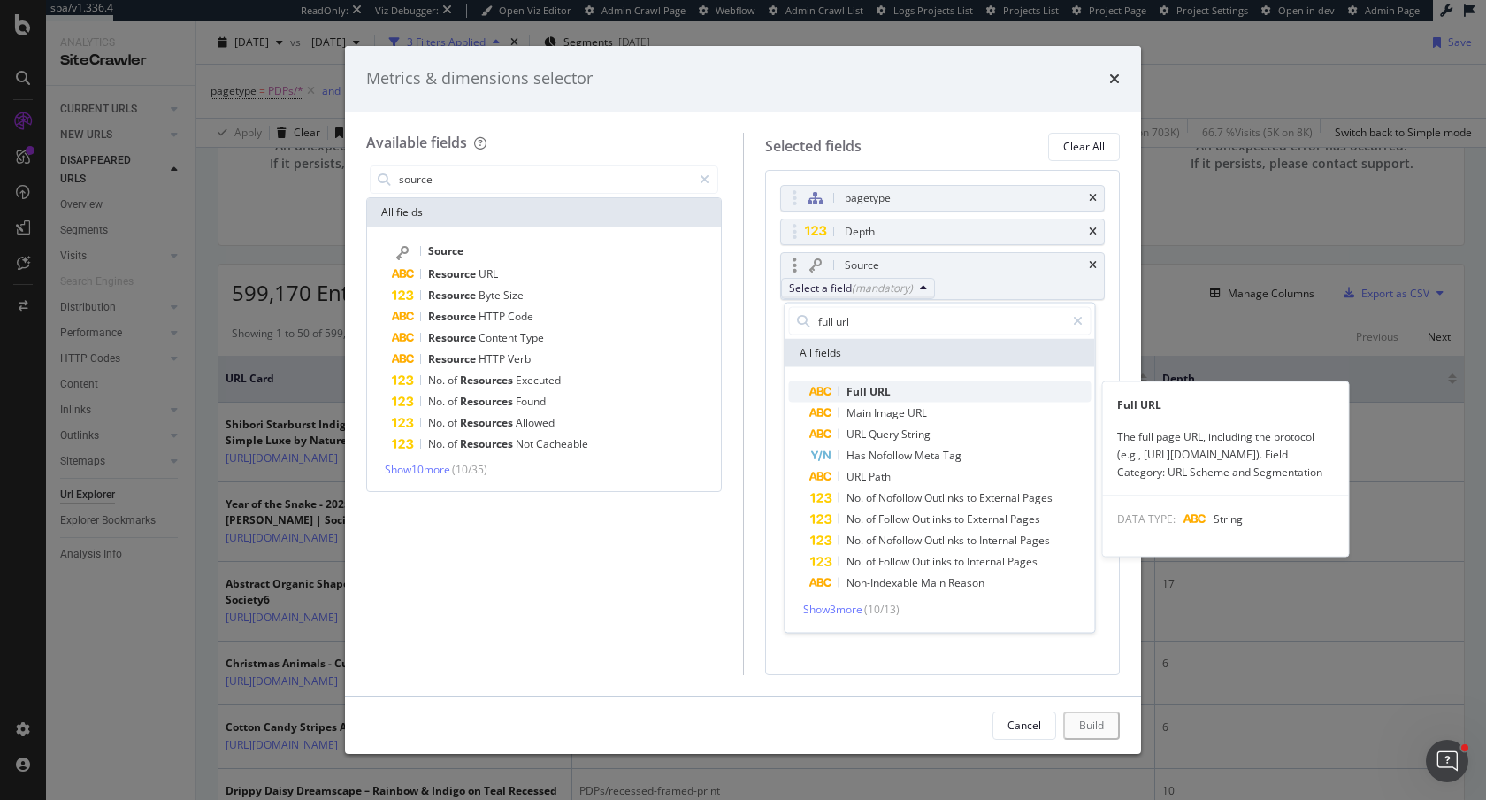
type input "full url"
click at [936, 388] on span "Full URL" at bounding box center [950, 391] width 281 height 21
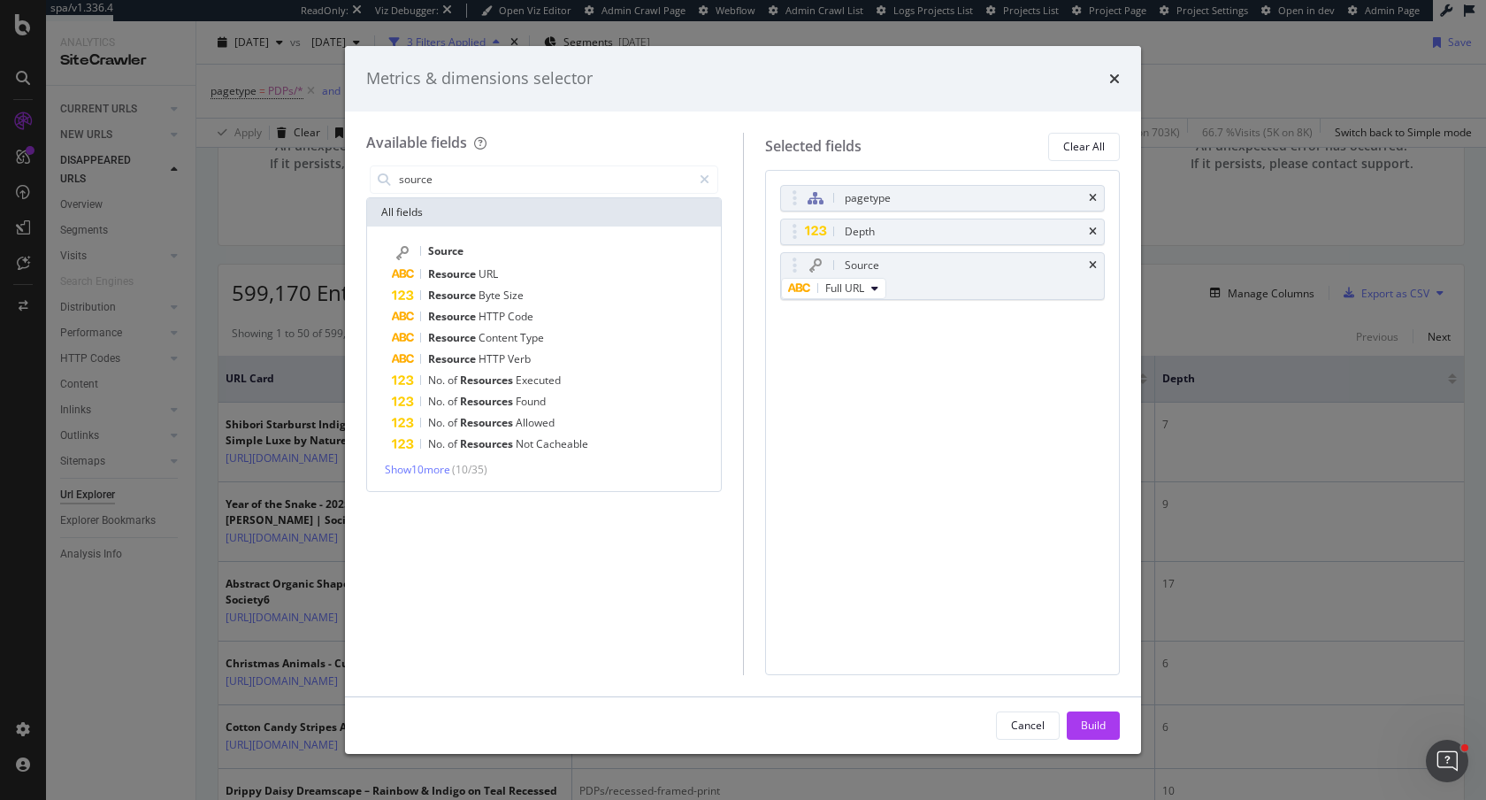
click at [1083, 704] on div "Cancel Build" at bounding box center [743, 725] width 796 height 57
click at [1088, 723] on div "Build" at bounding box center [1093, 724] width 25 height 15
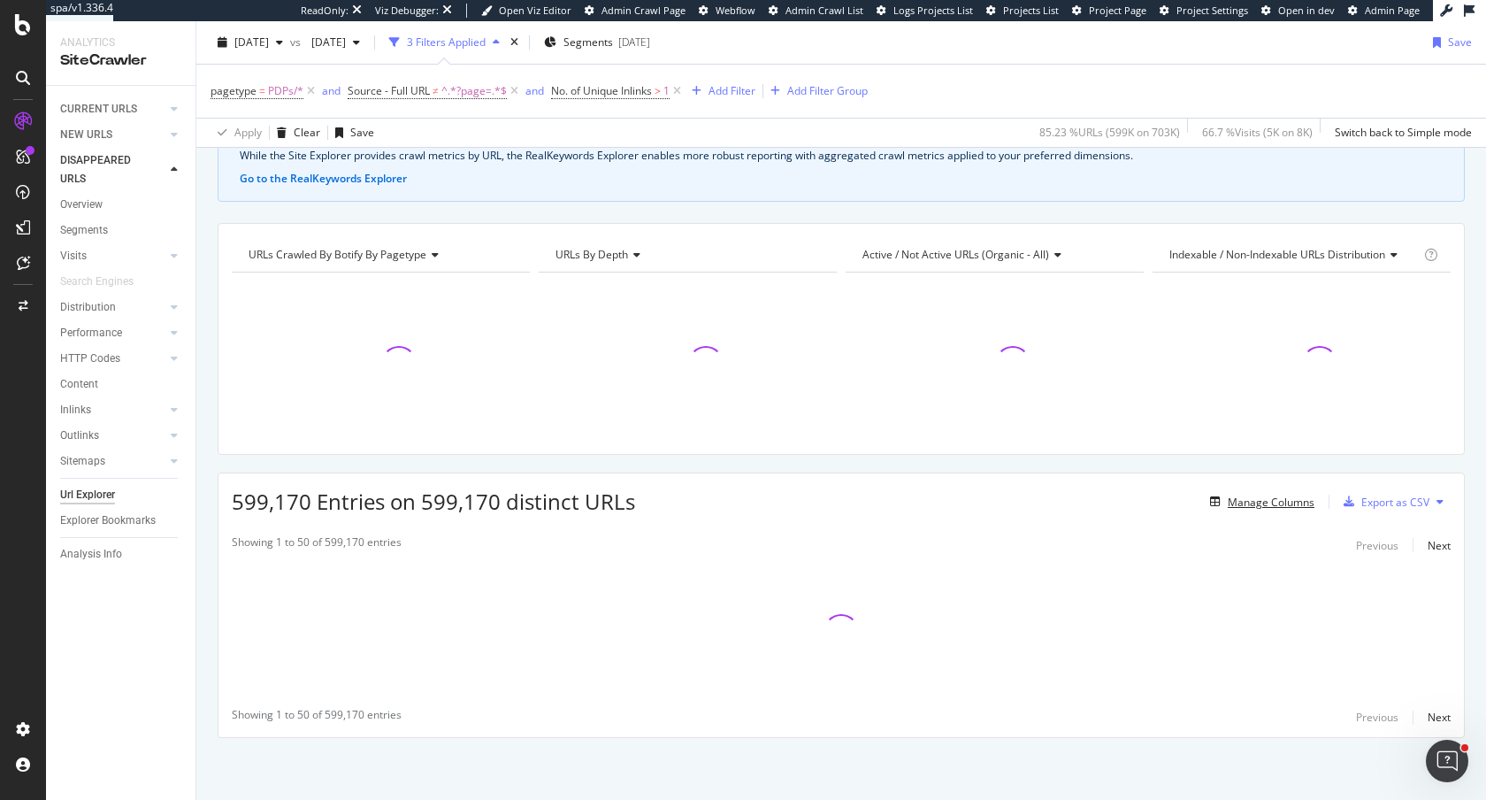
scroll to position [104, 0]
